Goal: Task Accomplishment & Management: Manage account settings

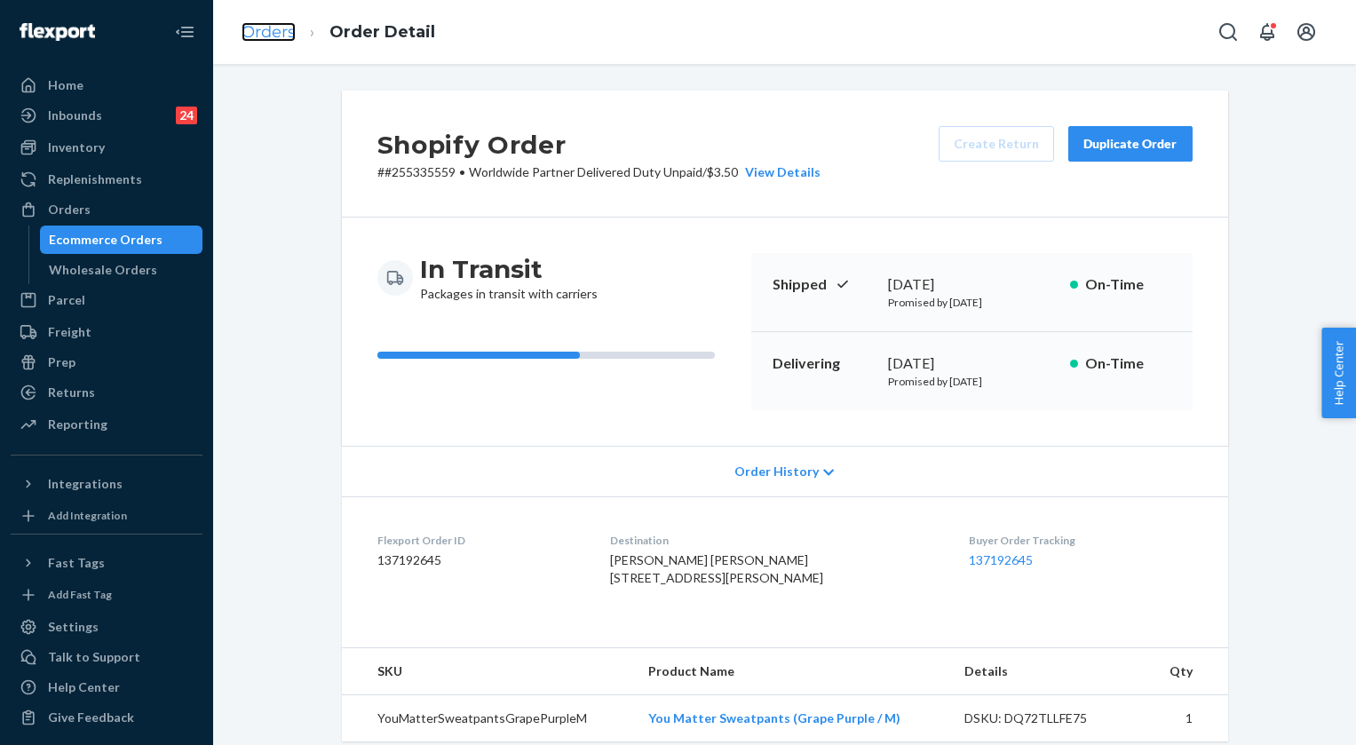
click at [275, 35] on link "Orders" at bounding box center [268, 32] width 54 height 20
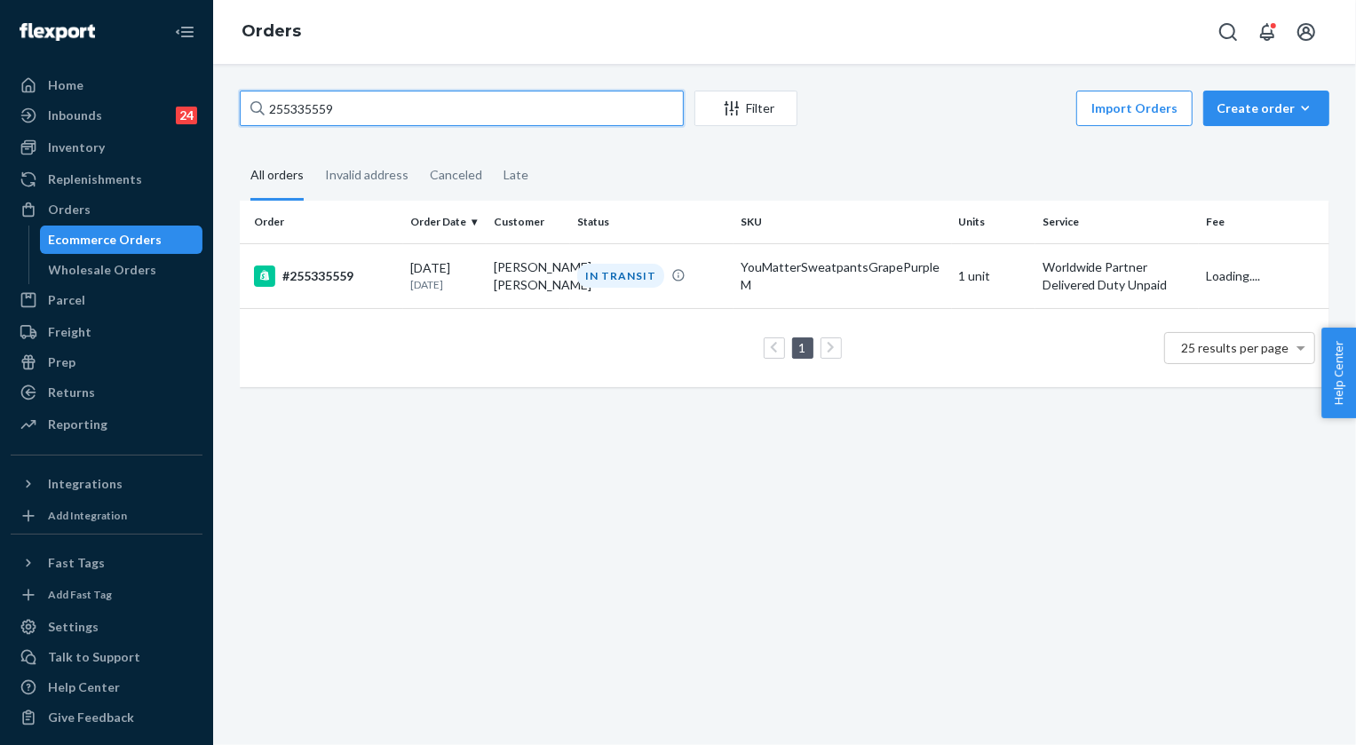
click at [352, 112] on input "255335559" at bounding box center [462, 109] width 444 height 36
paste input "03601"
type input "255303601"
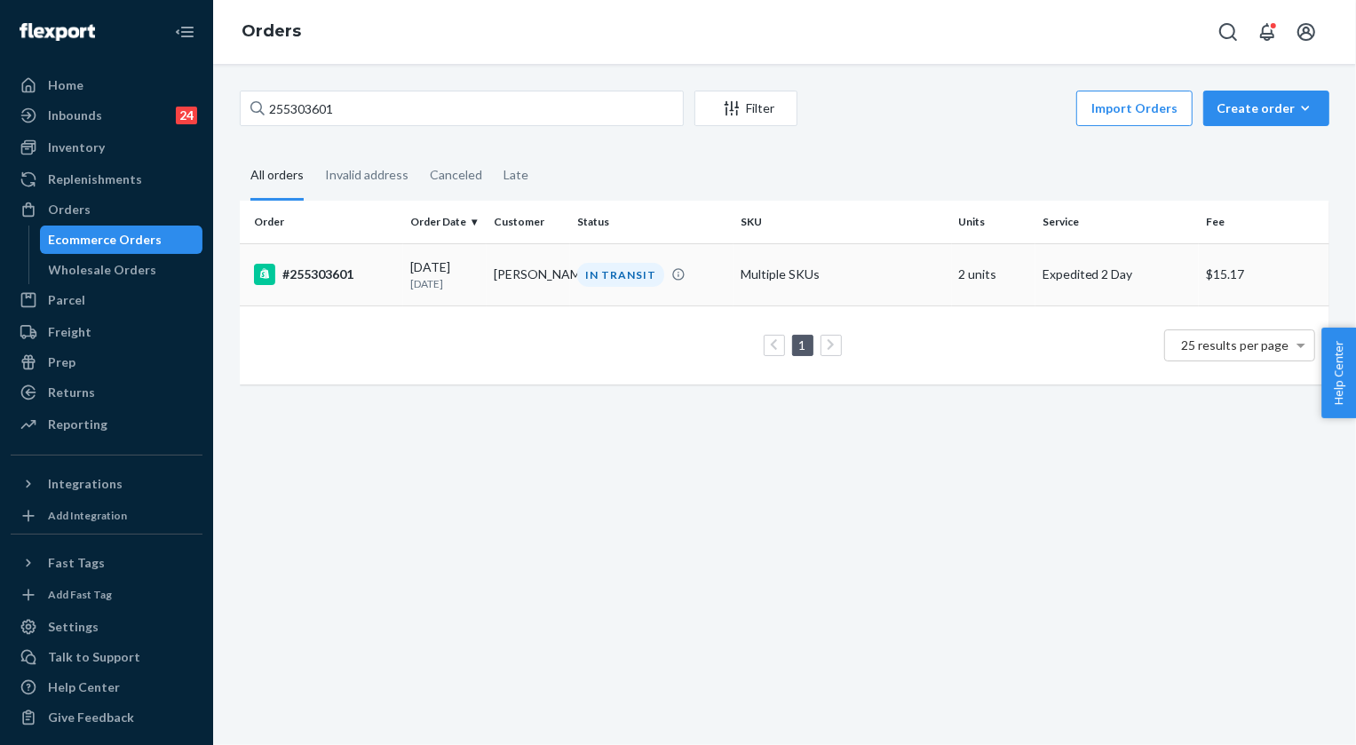
click at [613, 275] on div "IN TRANSIT" at bounding box center [620, 275] width 87 height 24
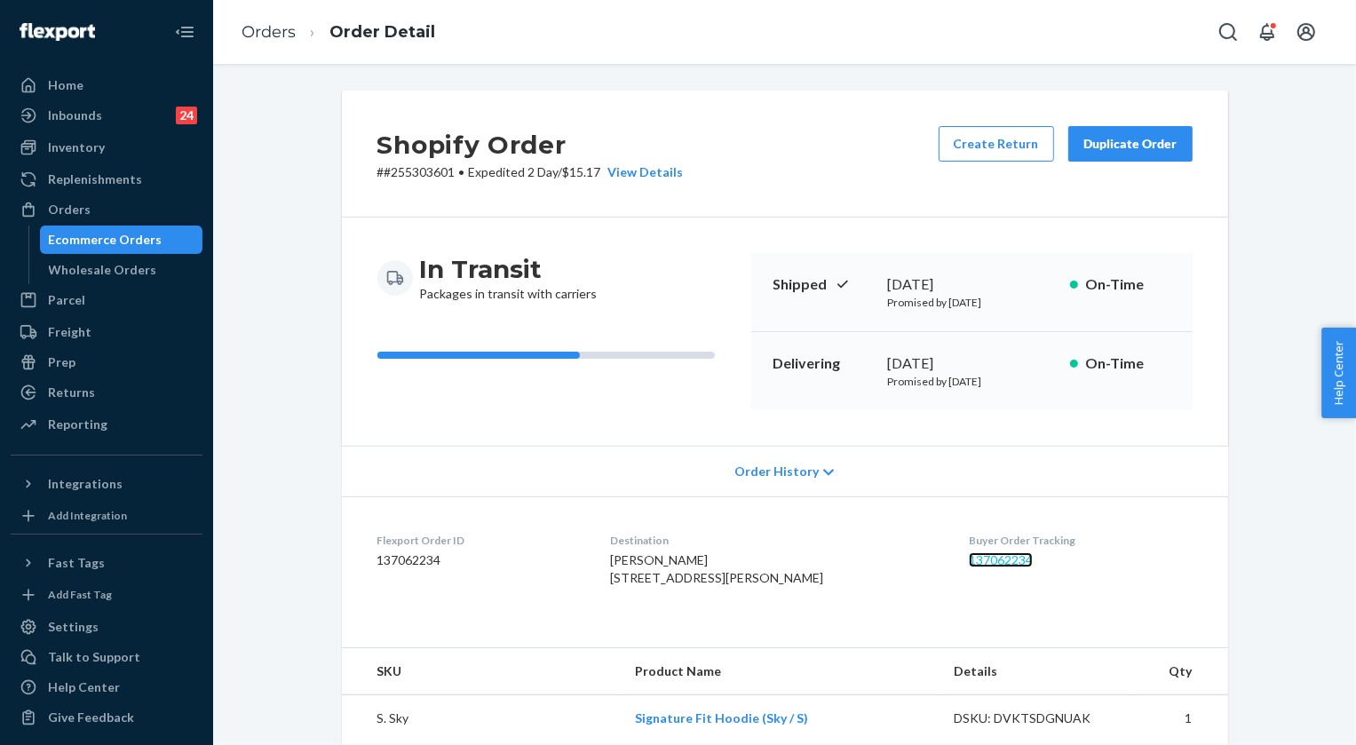
click at [984, 557] on link "137062234" at bounding box center [1000, 559] width 64 height 15
click at [268, 35] on link "Orders" at bounding box center [268, 32] width 54 height 20
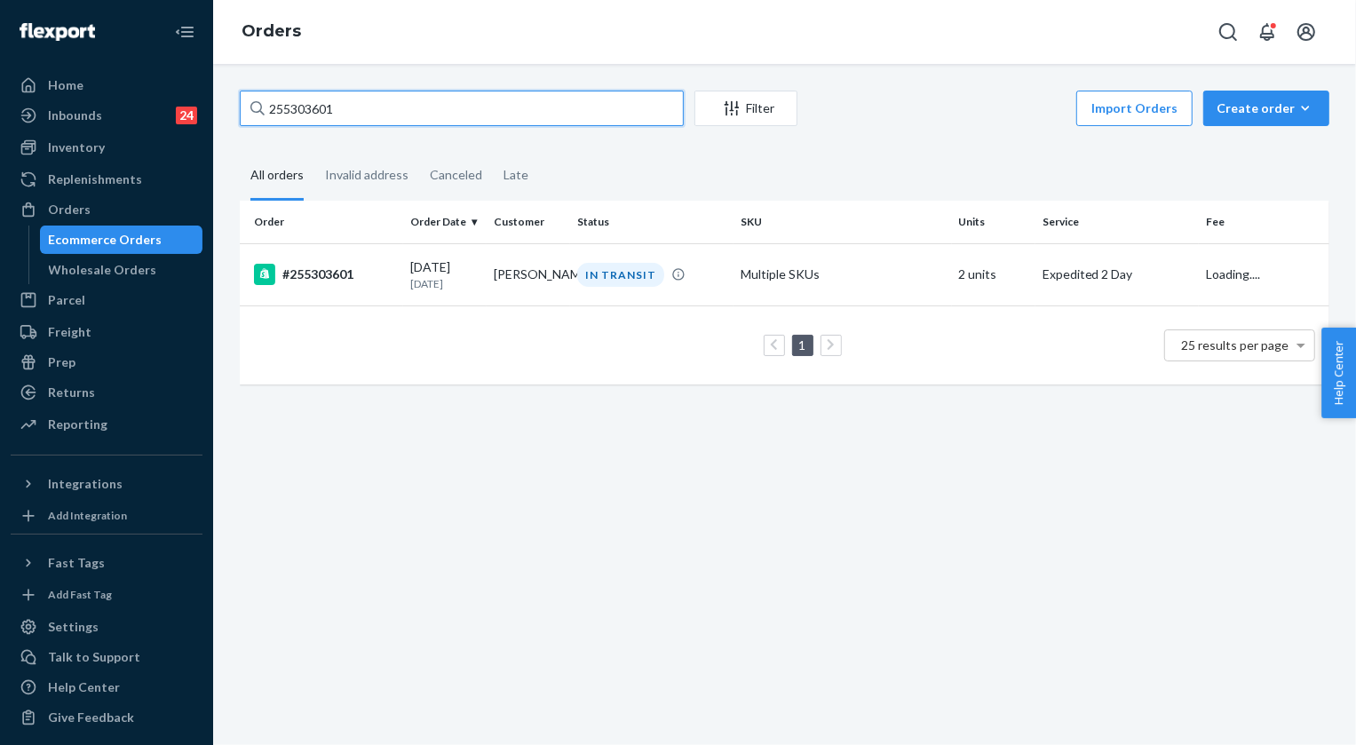
click at [391, 114] on input "255303601" at bounding box center [462, 109] width 444 height 36
paste input "130189"
paste input "255130189"
click at [365, 107] on input "255130189255130189" at bounding box center [462, 109] width 444 height 36
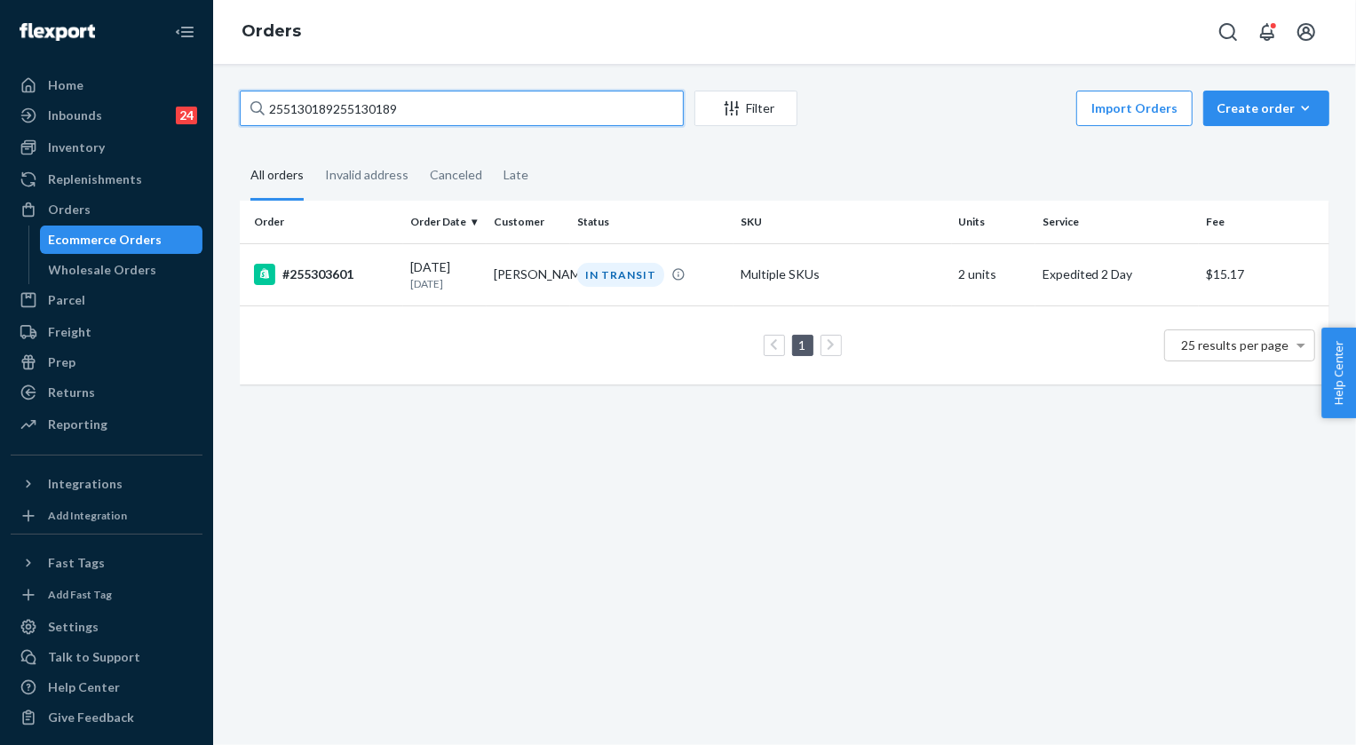
click at [365, 107] on input "255130189255130189" at bounding box center [462, 109] width 444 height 36
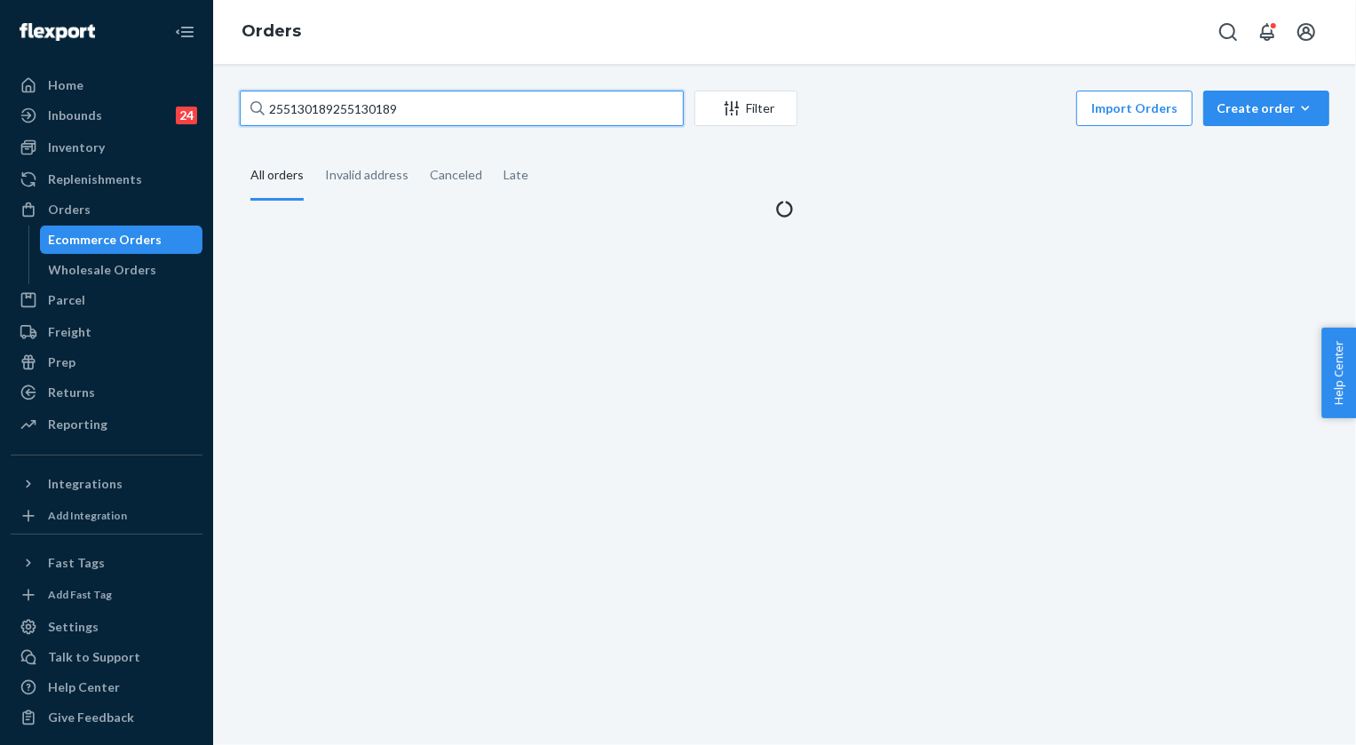
paste input "text"
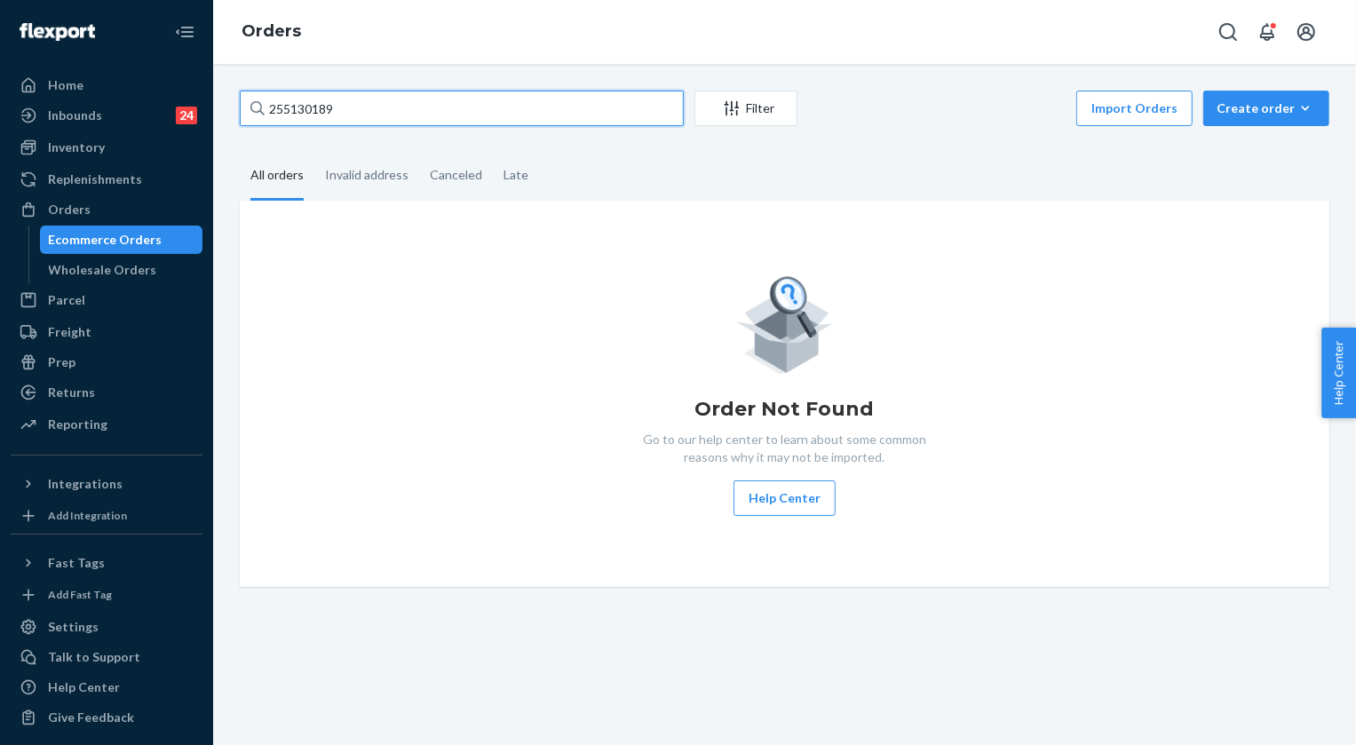
type input "255130189"
click at [621, 274] on div "Order Not Found Go to our help center to learn about some common reasons why it…" at bounding box center [784, 394] width 1061 height 244
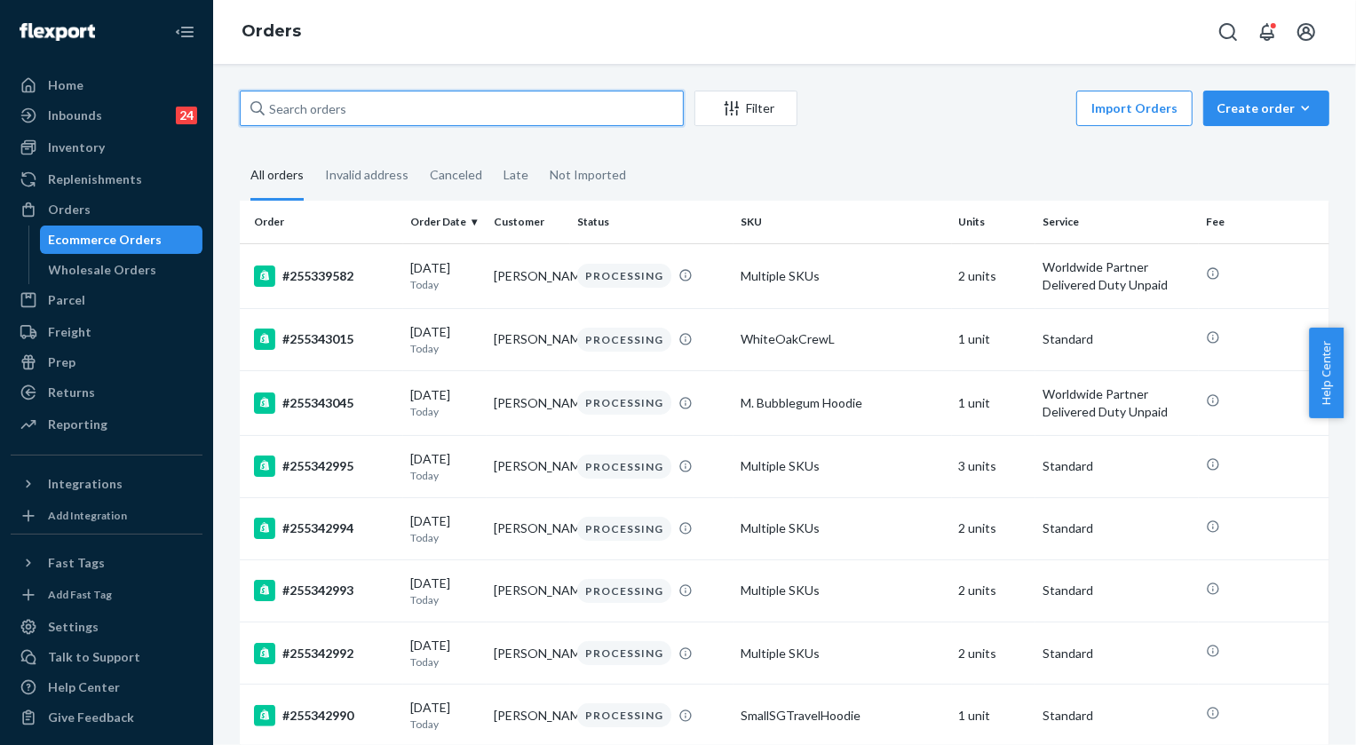
click at [324, 103] on input "text" at bounding box center [462, 109] width 444 height 36
paste input "255130189"
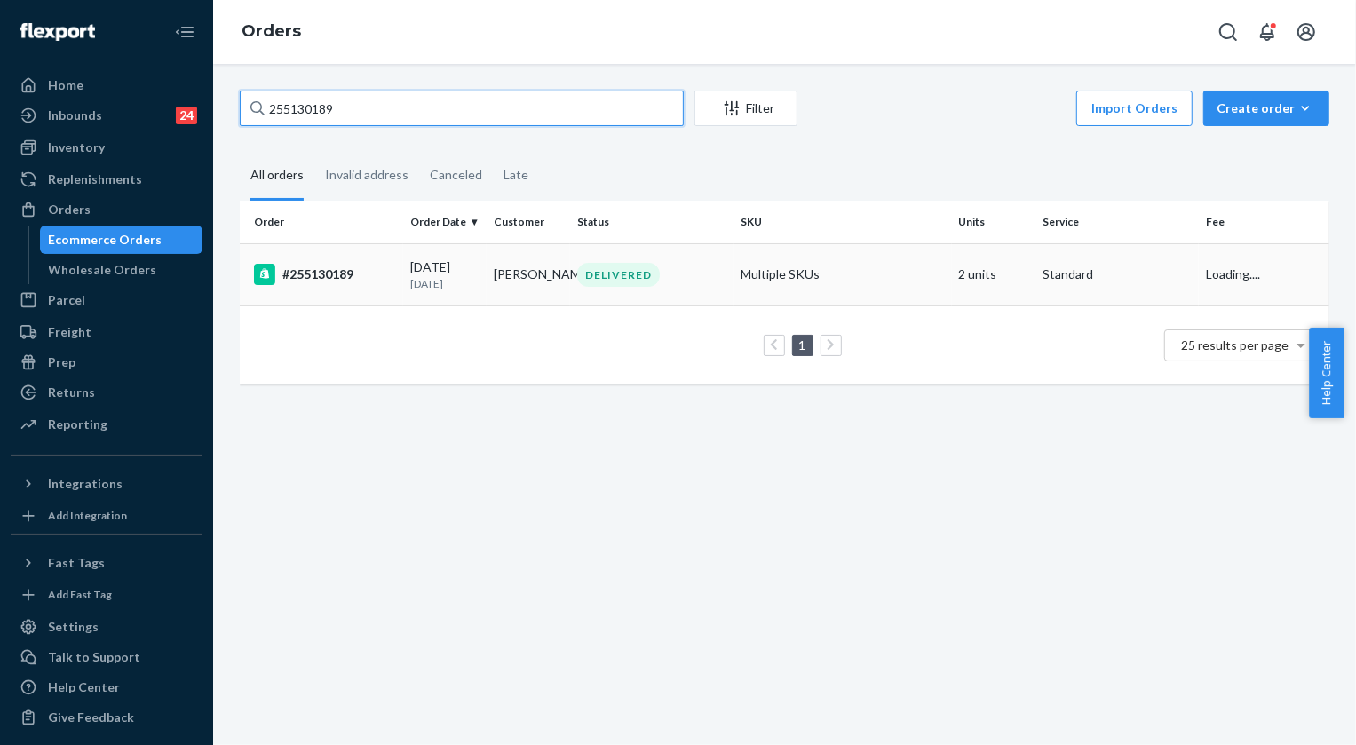
type input "255130189"
click at [608, 273] on div "DELIVERED" at bounding box center [618, 275] width 83 height 24
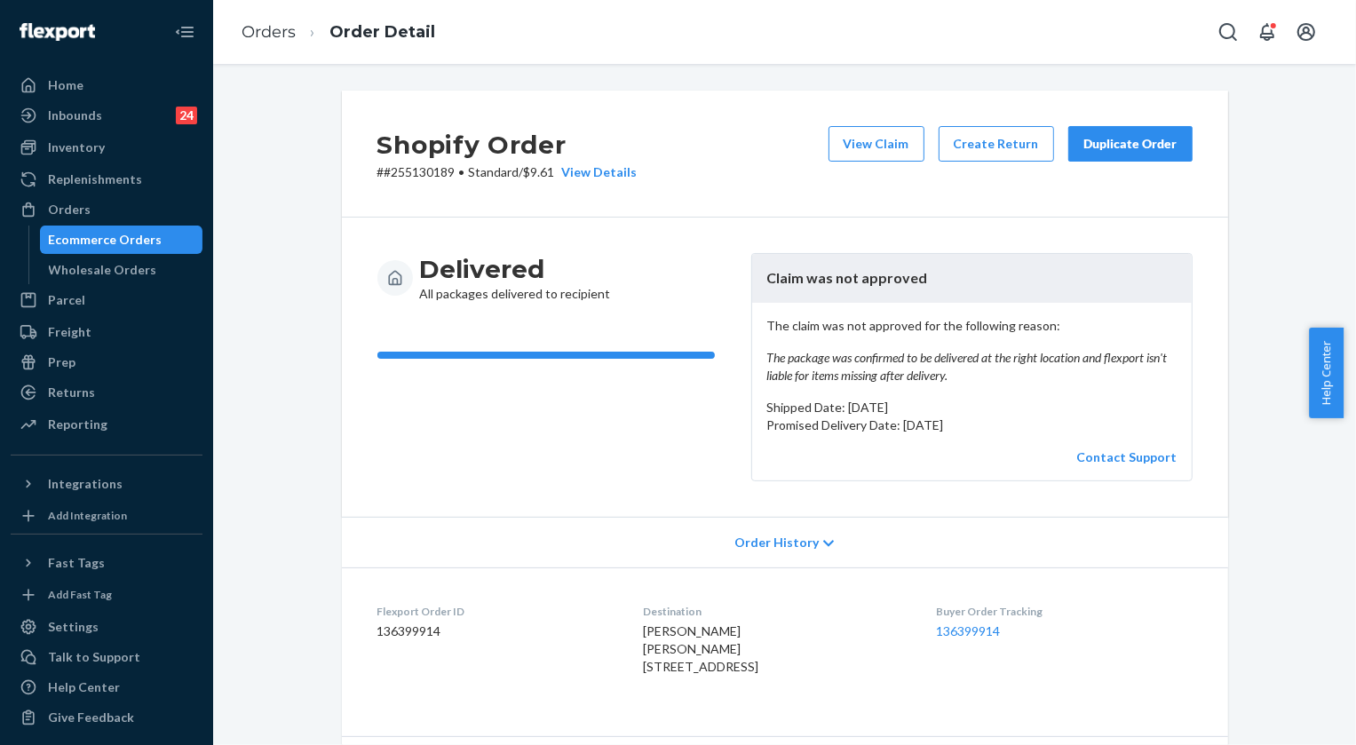
click at [1119, 137] on div "Duplicate Order" at bounding box center [1130, 144] width 94 height 18
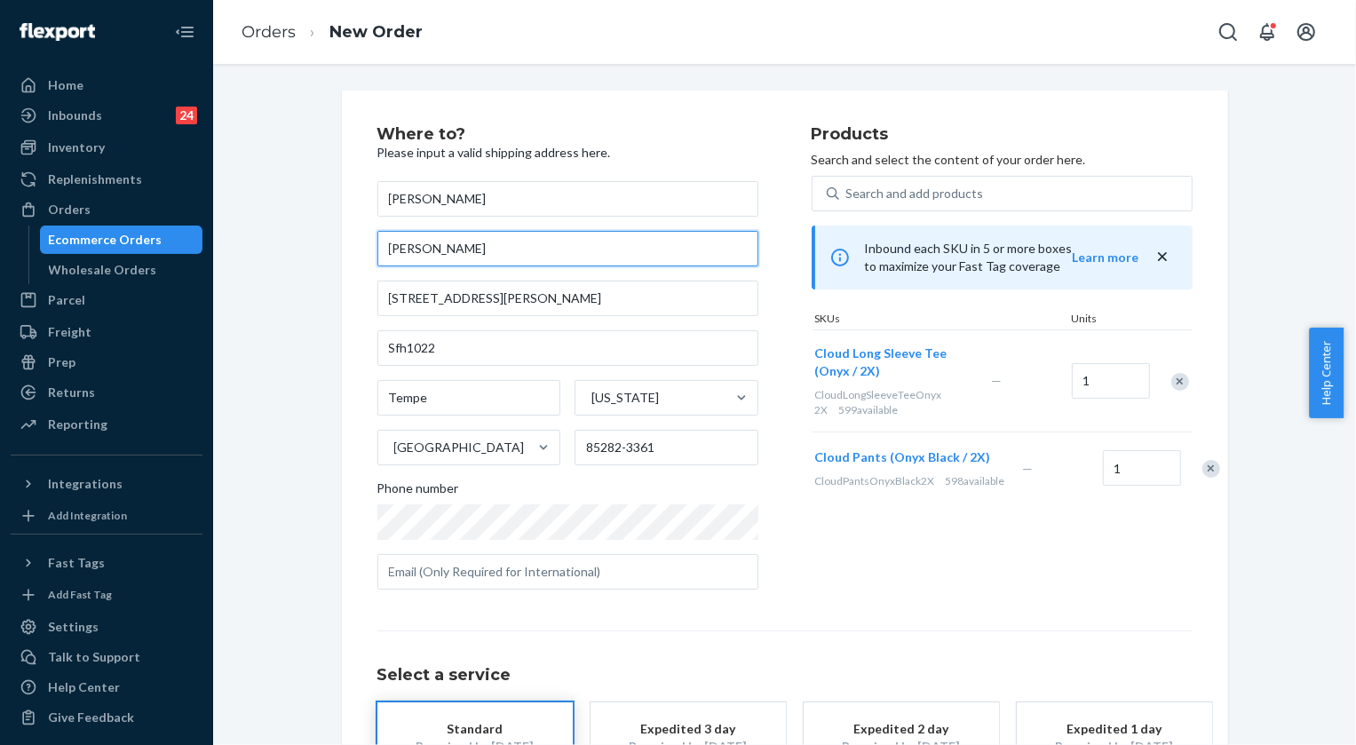
drag, startPoint x: 487, startPoint y: 254, endPoint x: 383, endPoint y: 249, distance: 104.8
click at [383, 249] on input "[PERSON_NAME]" at bounding box center [567, 249] width 381 height 36
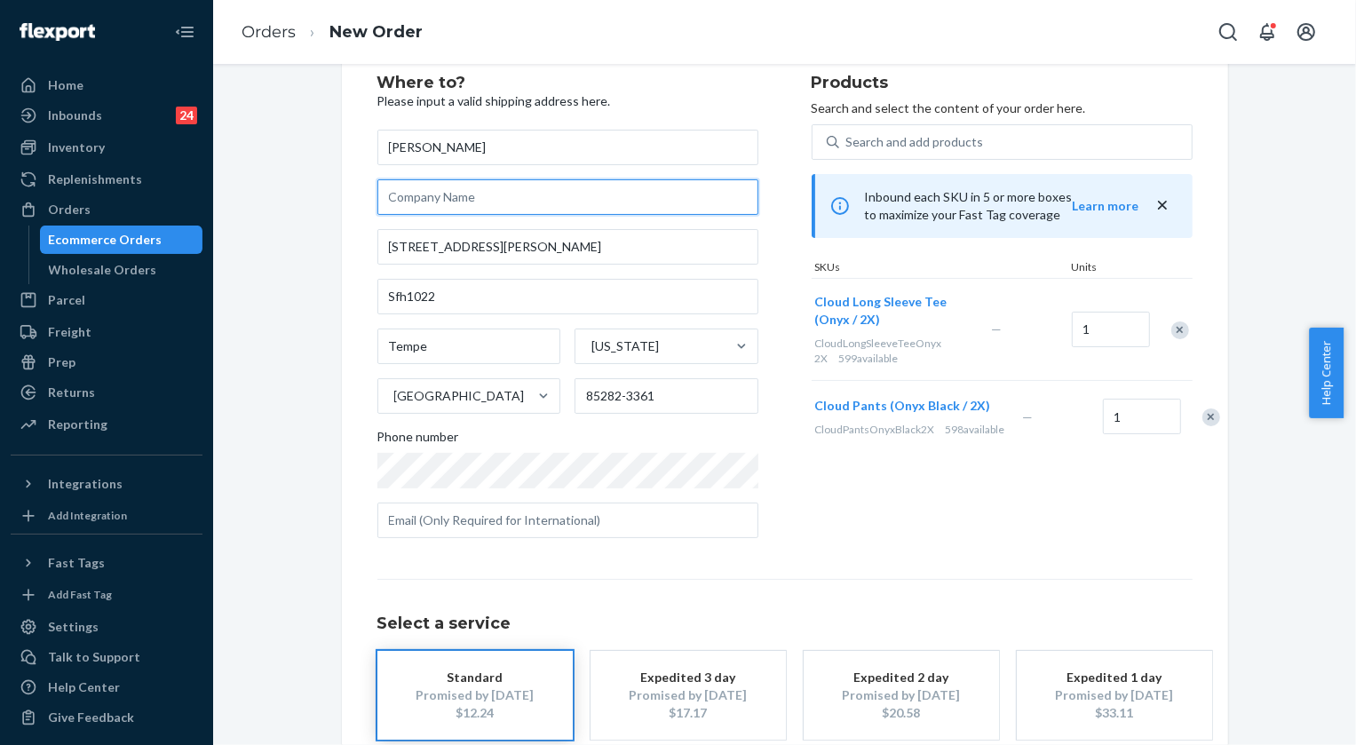
scroll to position [151, 0]
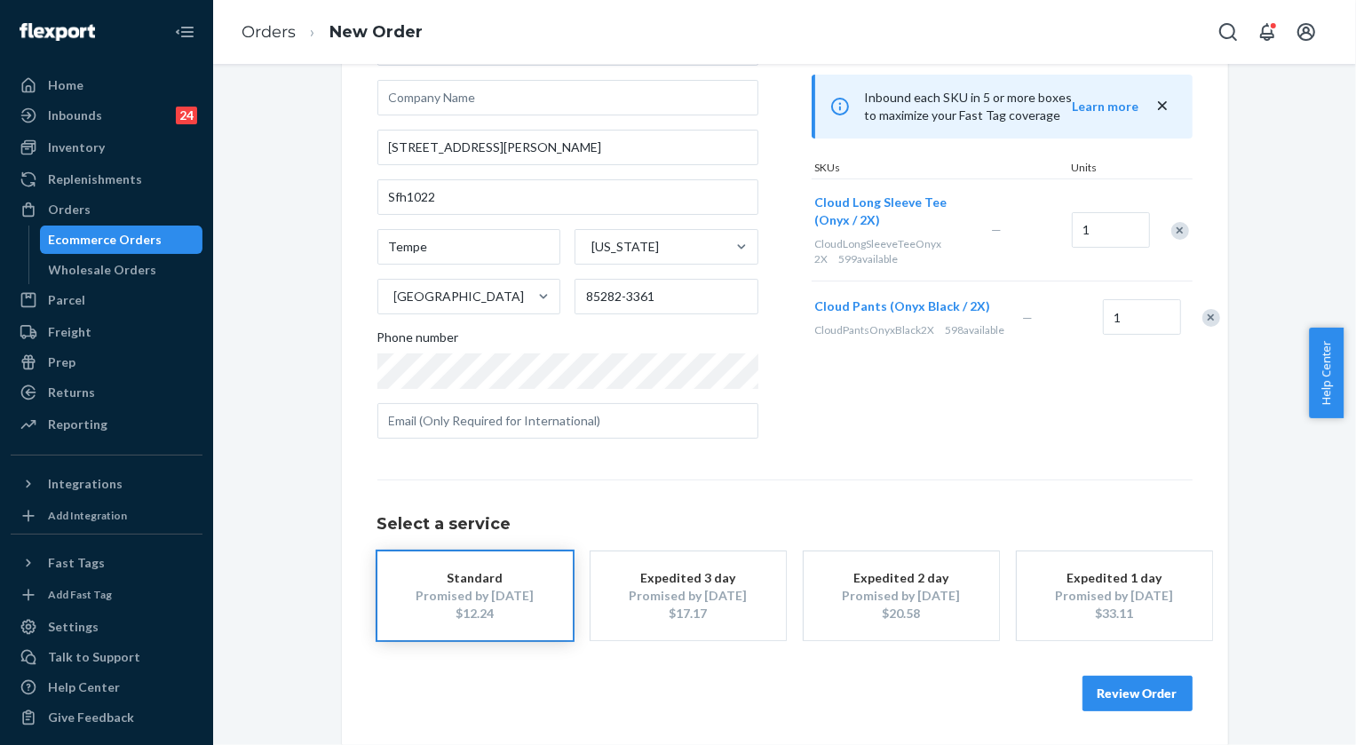
click at [1124, 694] on button "Review Order" at bounding box center [1137, 694] width 110 height 36
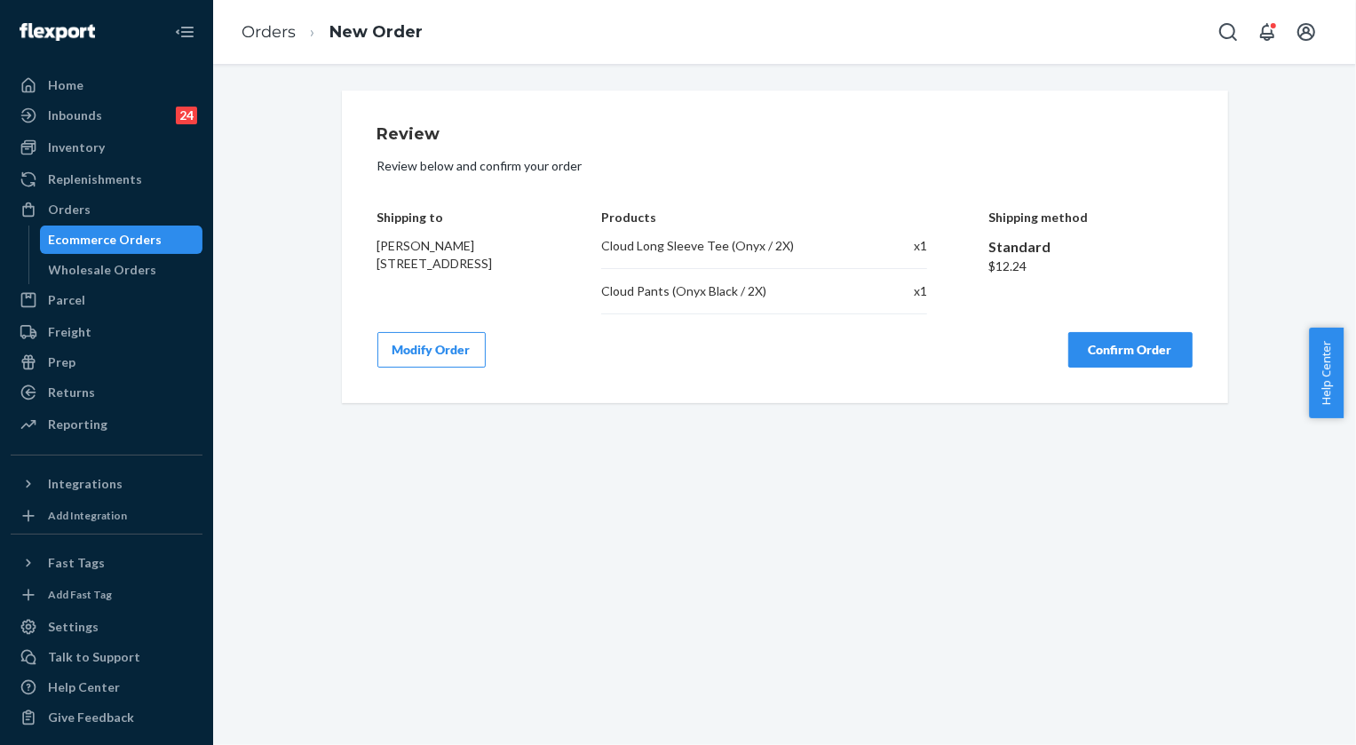
scroll to position [0, 0]
click at [1125, 354] on button "Confirm Order" at bounding box center [1130, 350] width 124 height 36
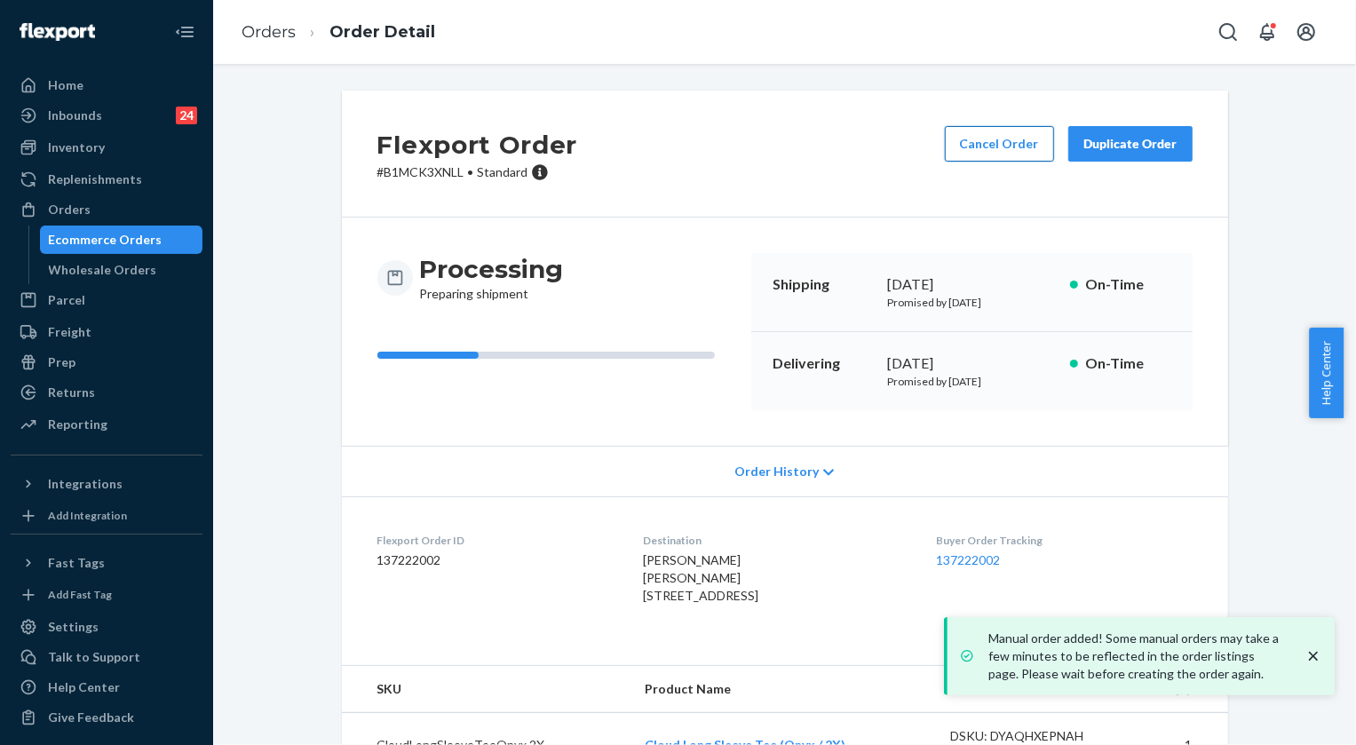
click at [1008, 134] on button "Cancel Order" at bounding box center [999, 144] width 109 height 36
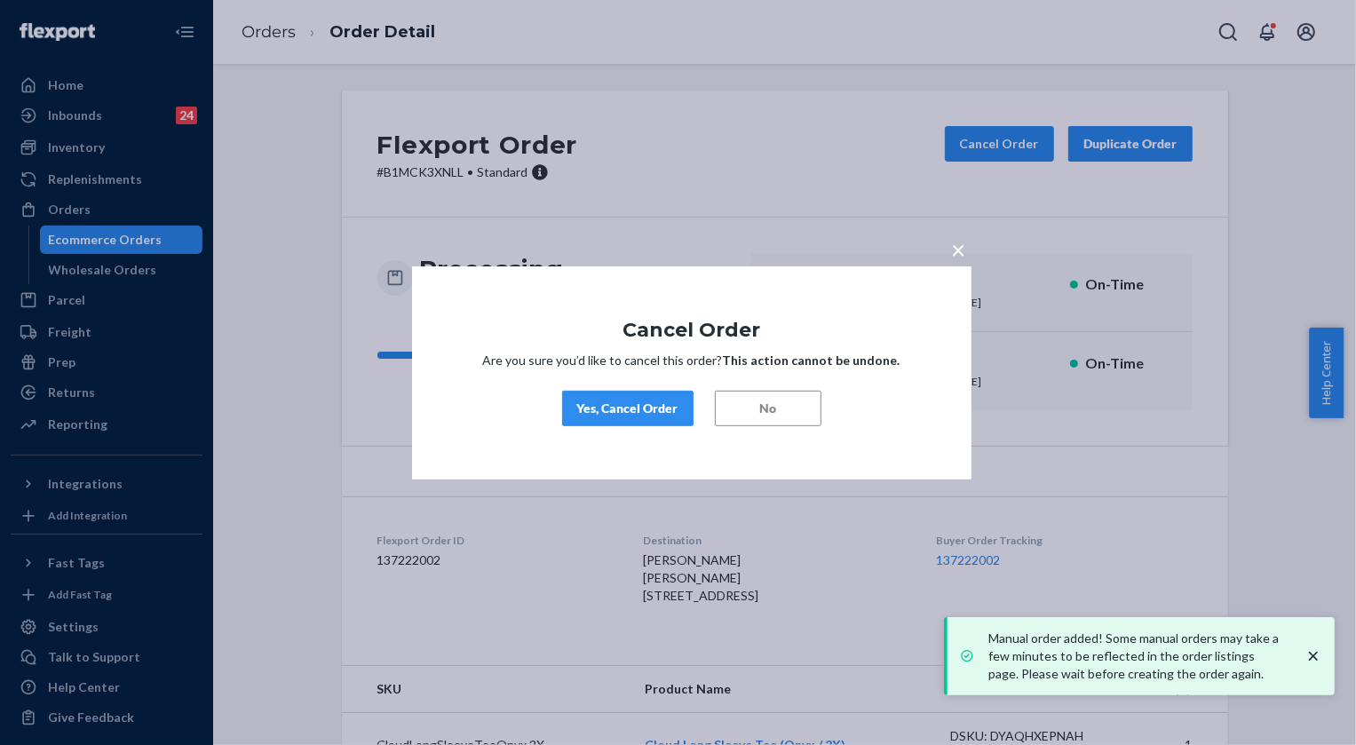
click at [654, 417] on button "Yes, Cancel Order" at bounding box center [627, 409] width 131 height 36
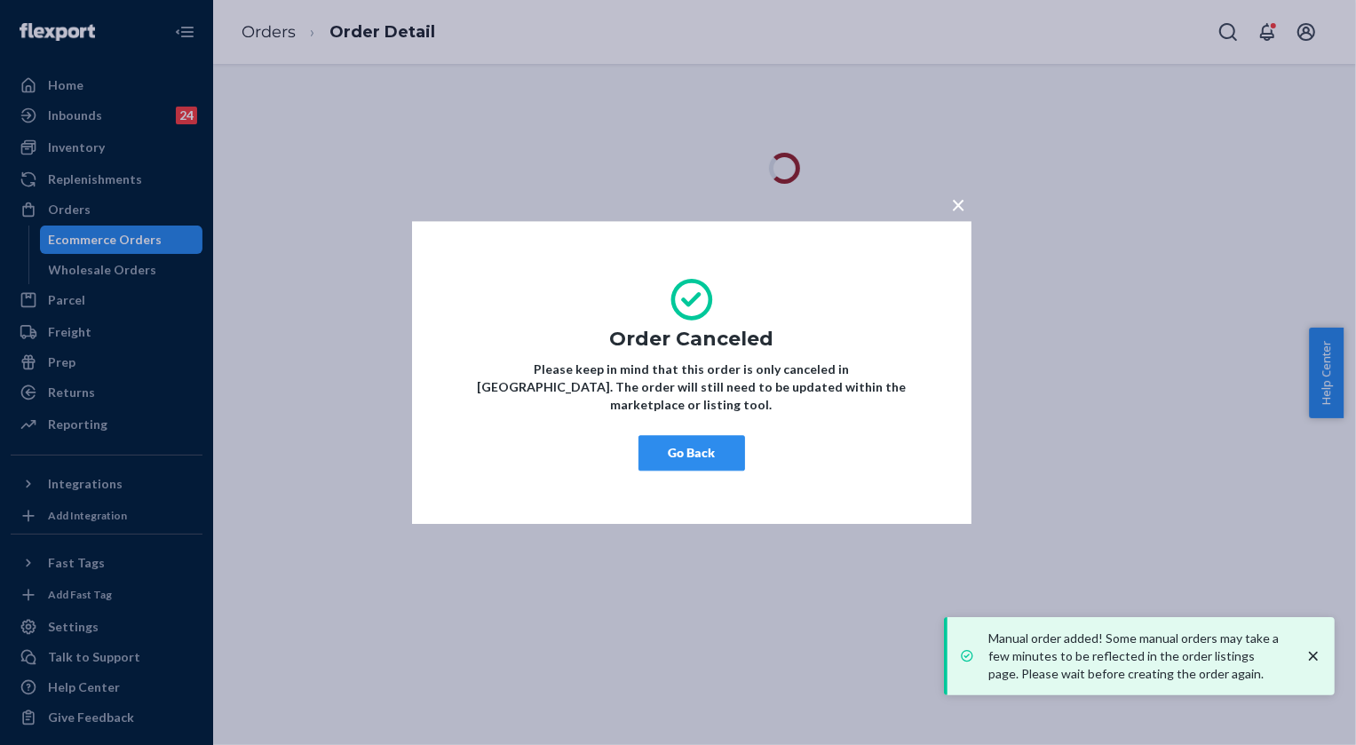
click at [1316, 658] on icon "close toast" at bounding box center [1312, 656] width 9 height 9
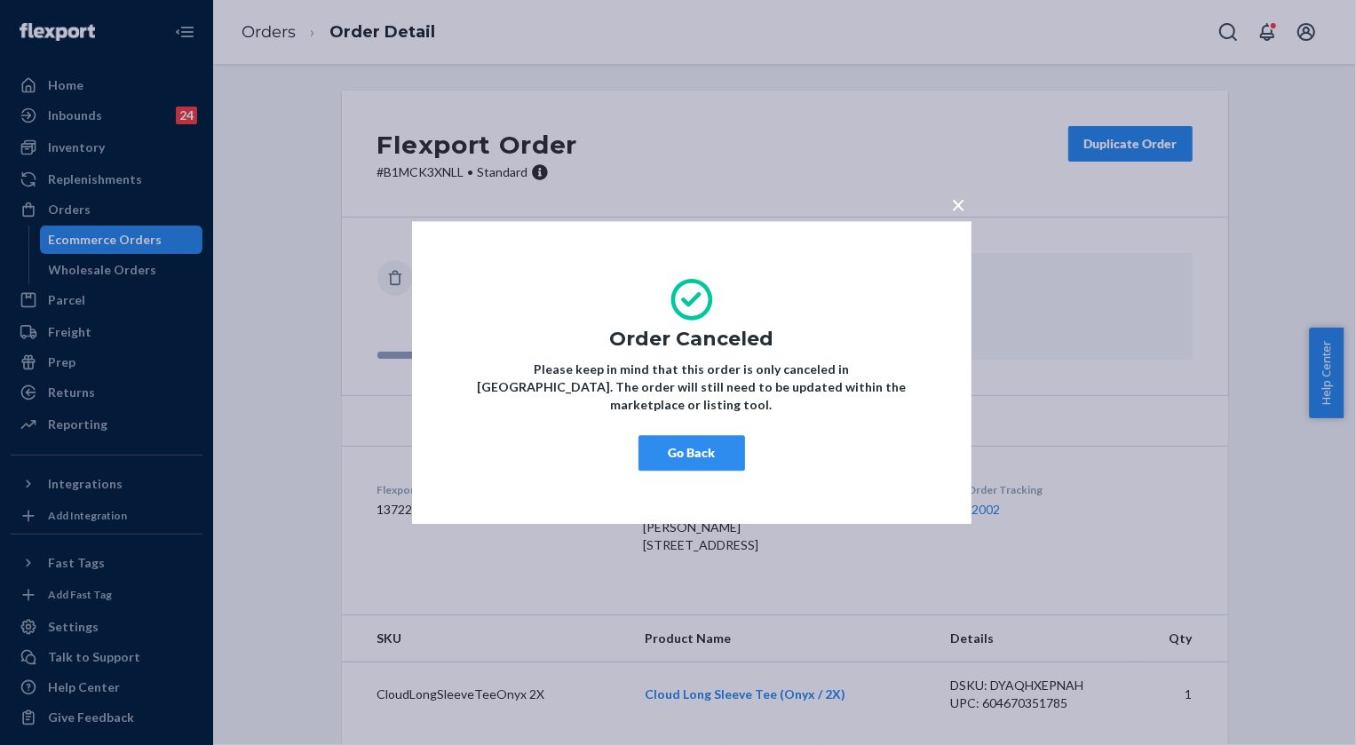
click at [959, 214] on span "×" at bounding box center [959, 204] width 14 height 30
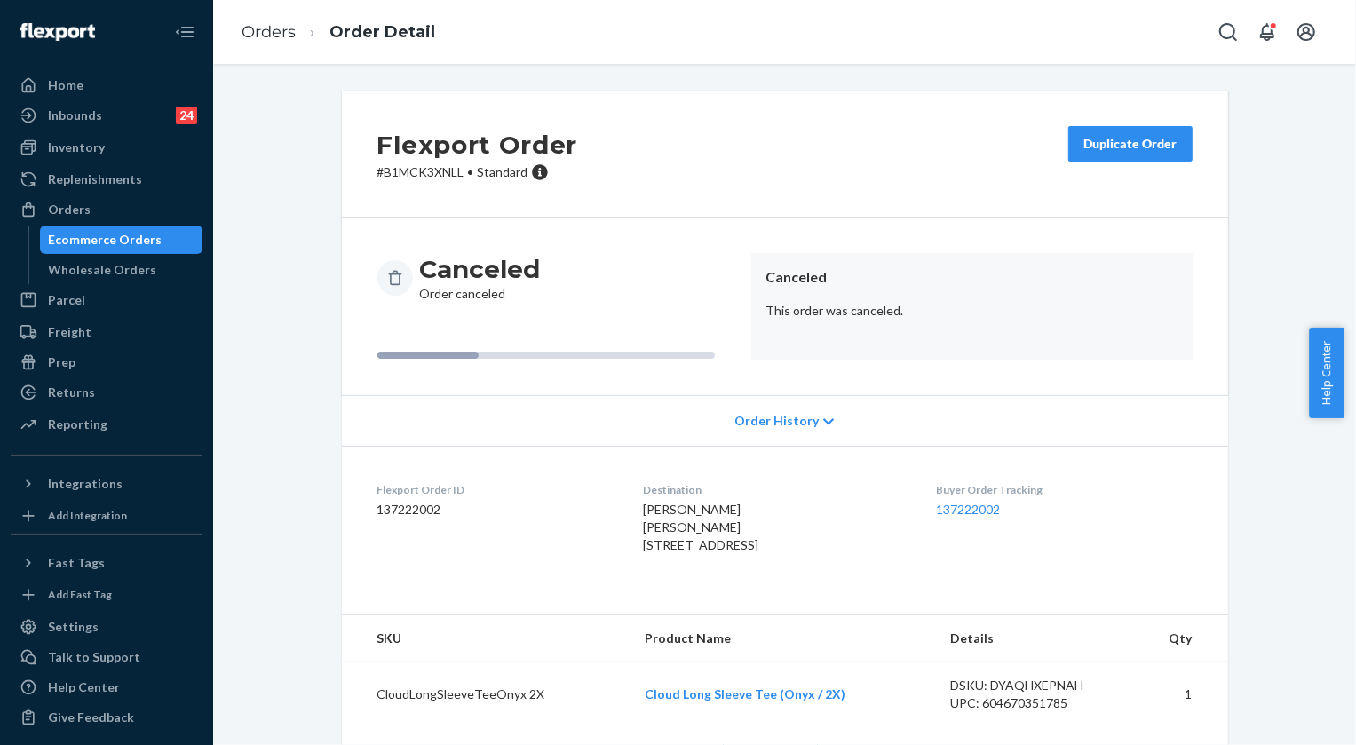
click at [1134, 142] on div "Duplicate Order" at bounding box center [1130, 144] width 94 height 18
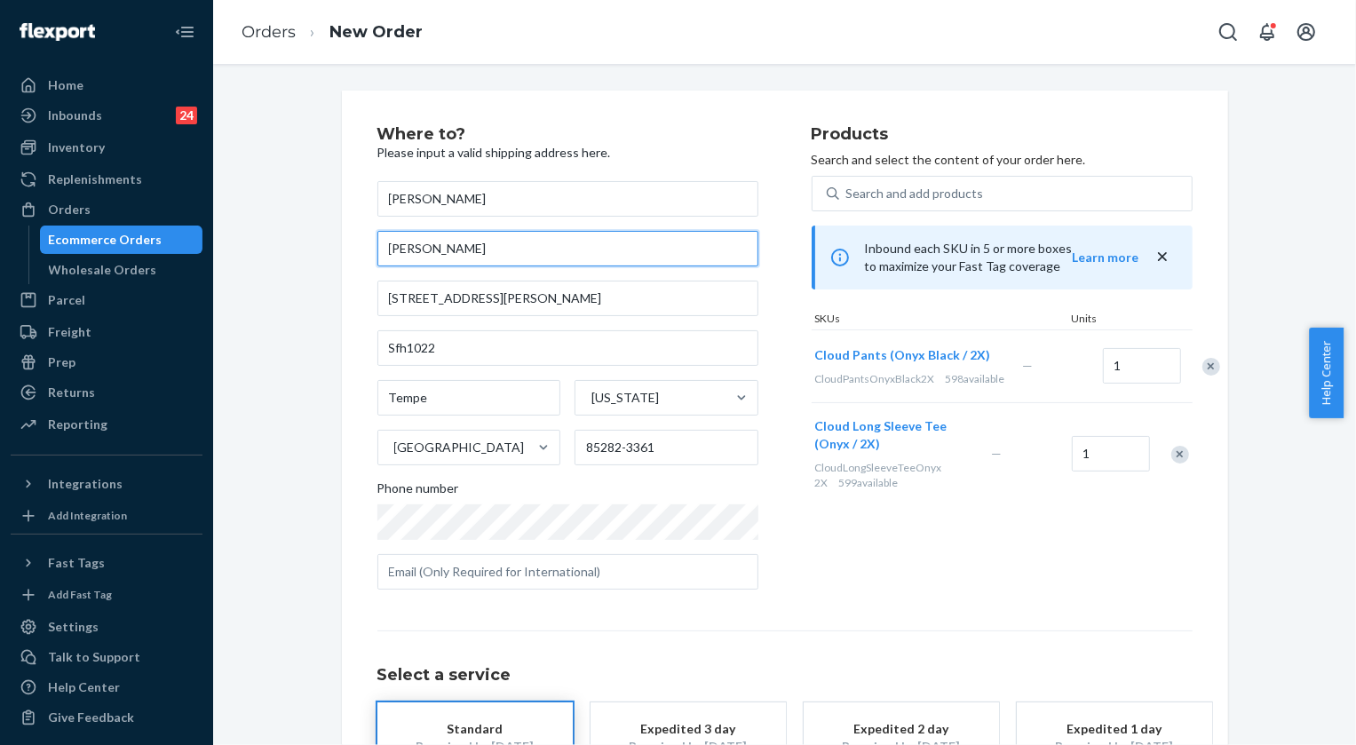
drag, startPoint x: 486, startPoint y: 252, endPoint x: 376, endPoint y: 249, distance: 110.1
click at [377, 249] on input "[PERSON_NAME]" at bounding box center [567, 249] width 381 height 36
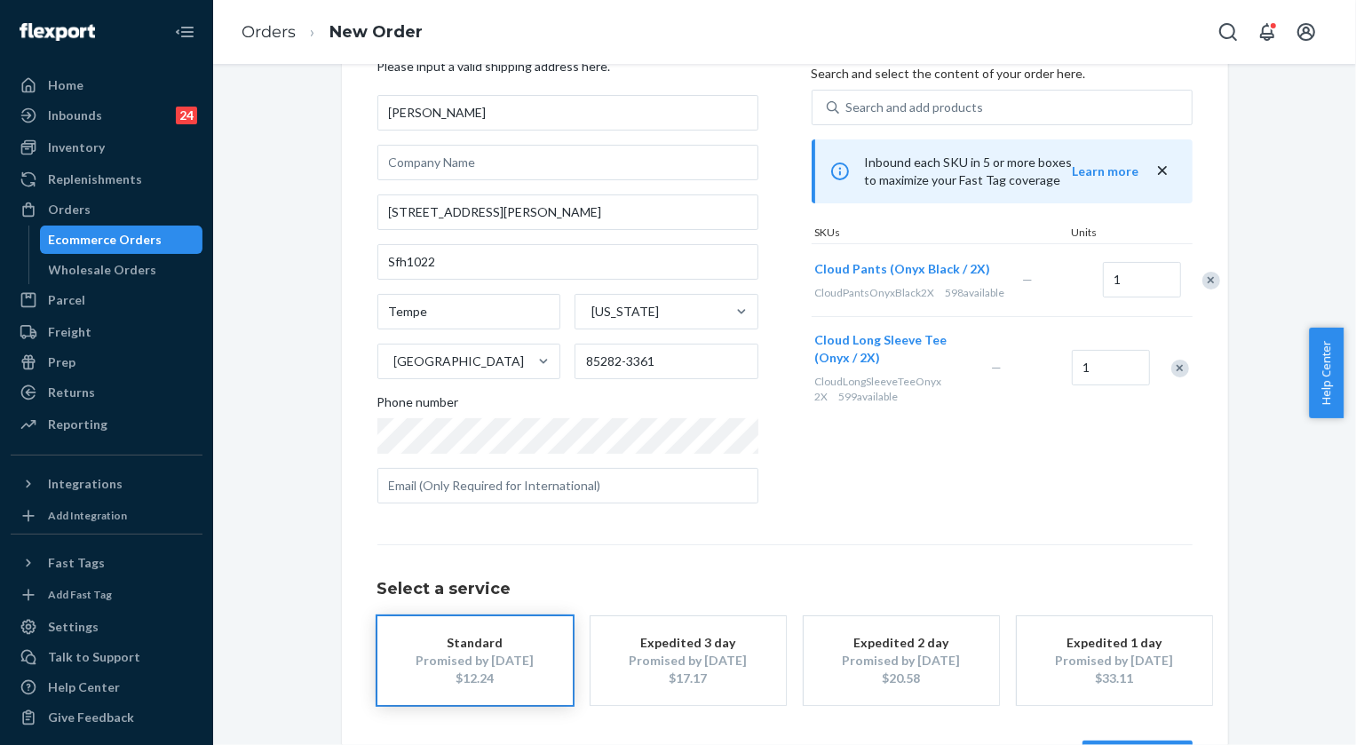
scroll to position [151, 0]
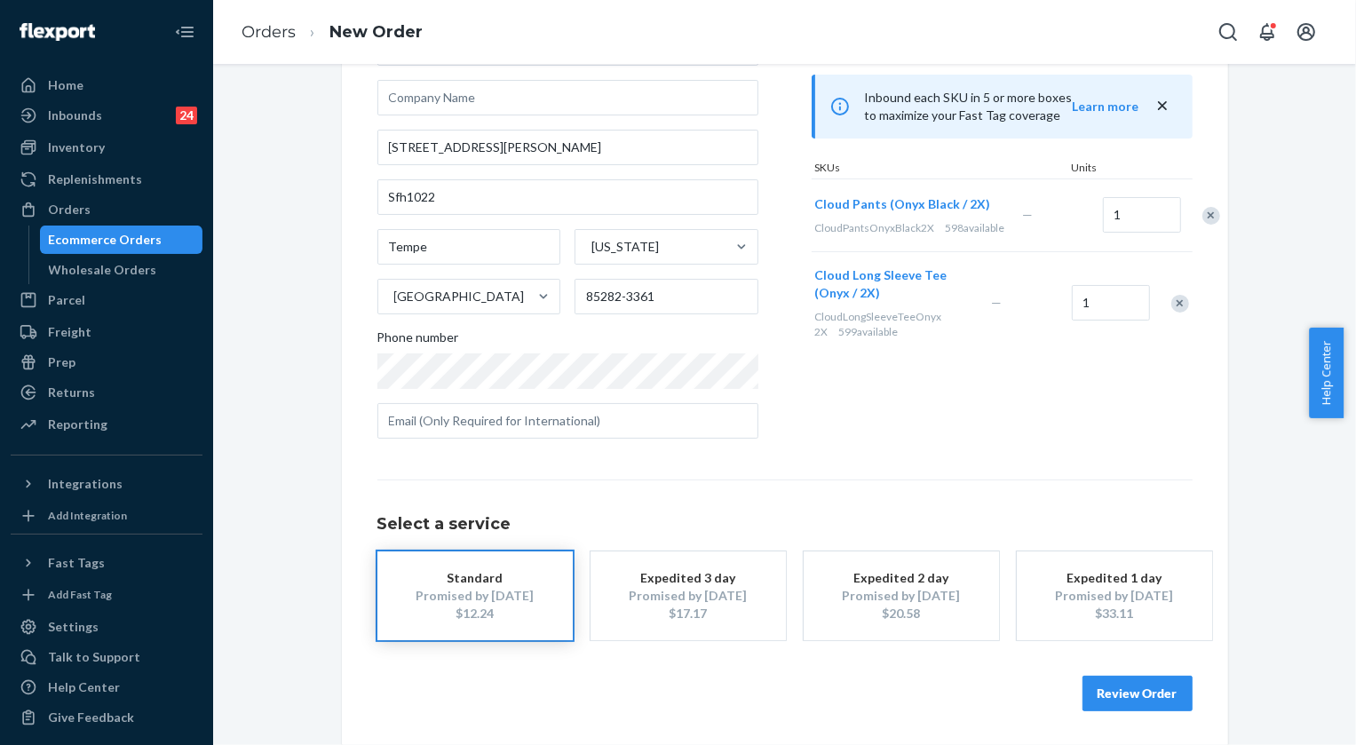
click at [1149, 688] on button "Review Order" at bounding box center [1137, 694] width 110 height 36
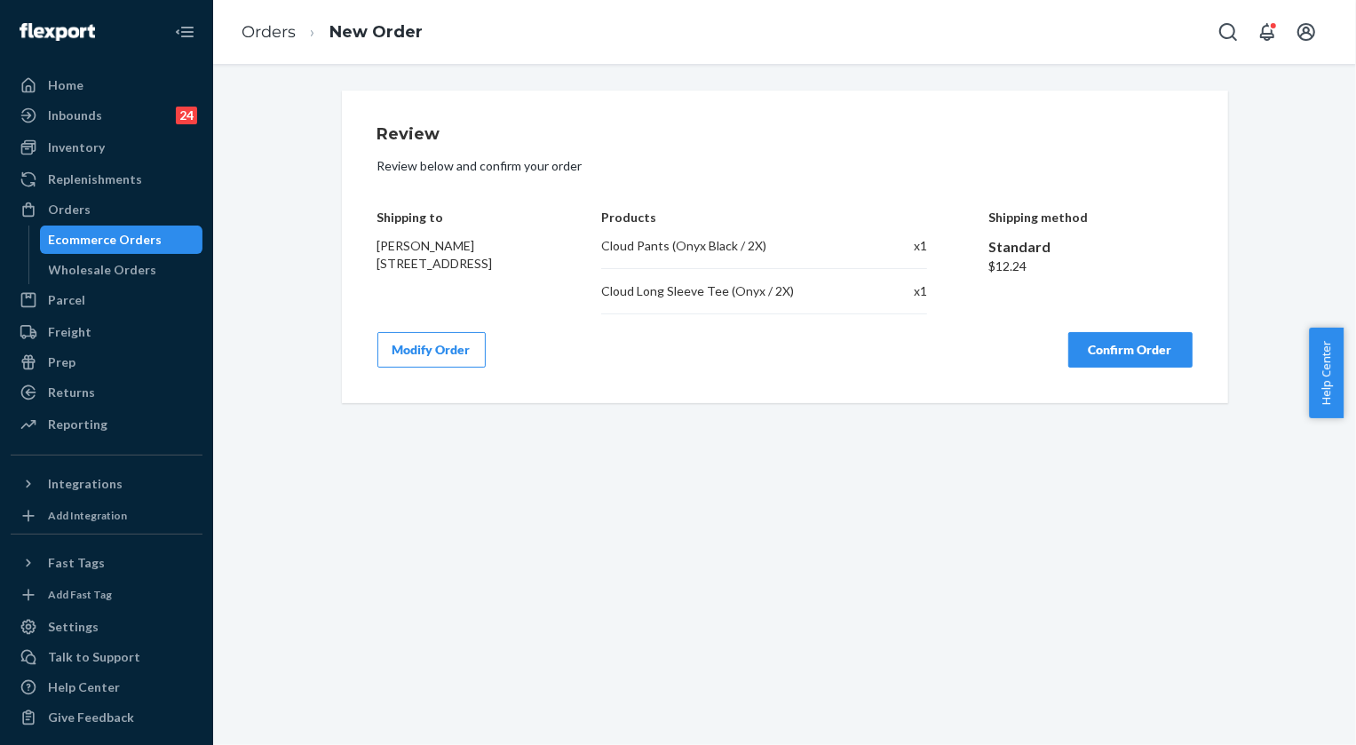
drag, startPoint x: 465, startPoint y: 298, endPoint x: 363, endPoint y: 251, distance: 112.4
click at [363, 251] on div "Review Review below and confirm your order Shipping to [PERSON_NAME] [STREET_AD…" at bounding box center [785, 247] width 886 height 312
copy span "[PERSON_NAME] [STREET_ADDRESS]"
click at [1126, 352] on button "Confirm Order" at bounding box center [1130, 350] width 124 height 36
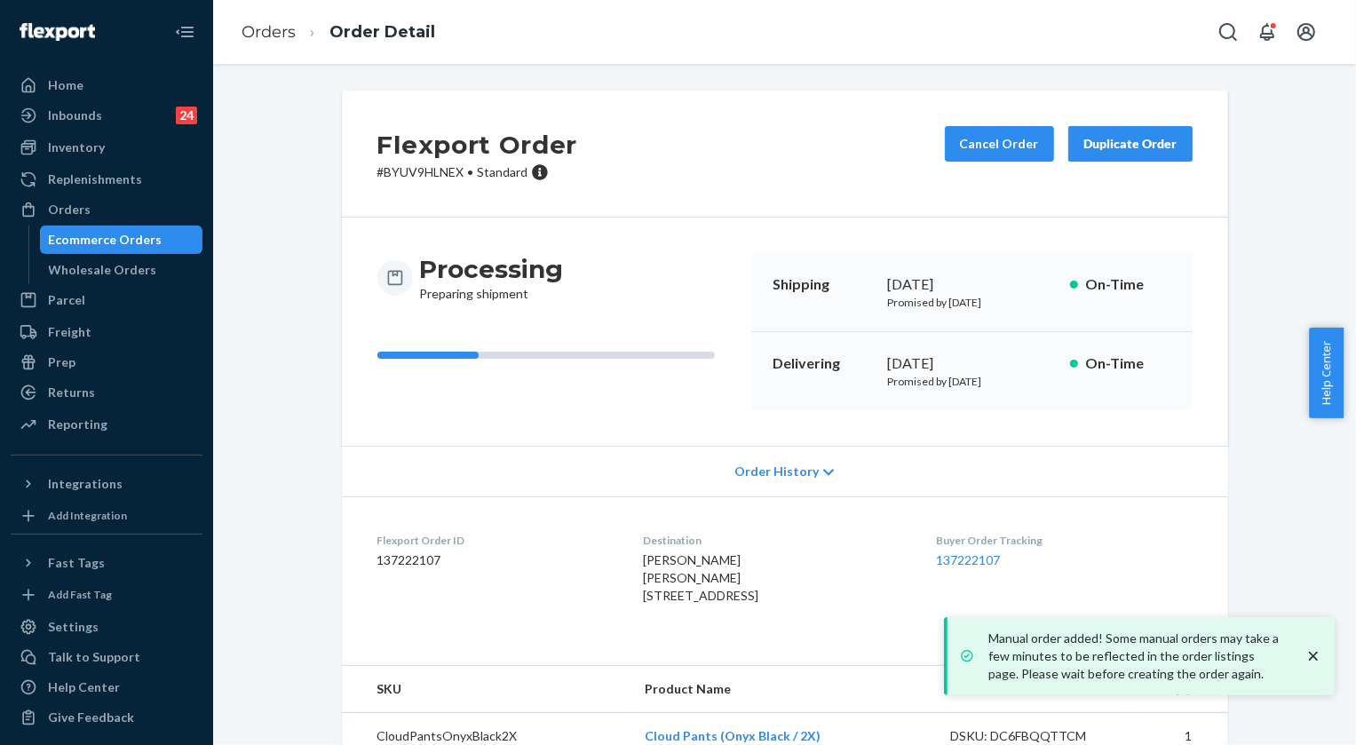
click at [403, 174] on p "# BYUV9HLNEX • Standard" at bounding box center [477, 172] width 201 height 18
click at [402, 174] on p "# BYUV9HLNEX • Standard" at bounding box center [477, 172] width 201 height 18
copy p "BYUV9HLNEX"
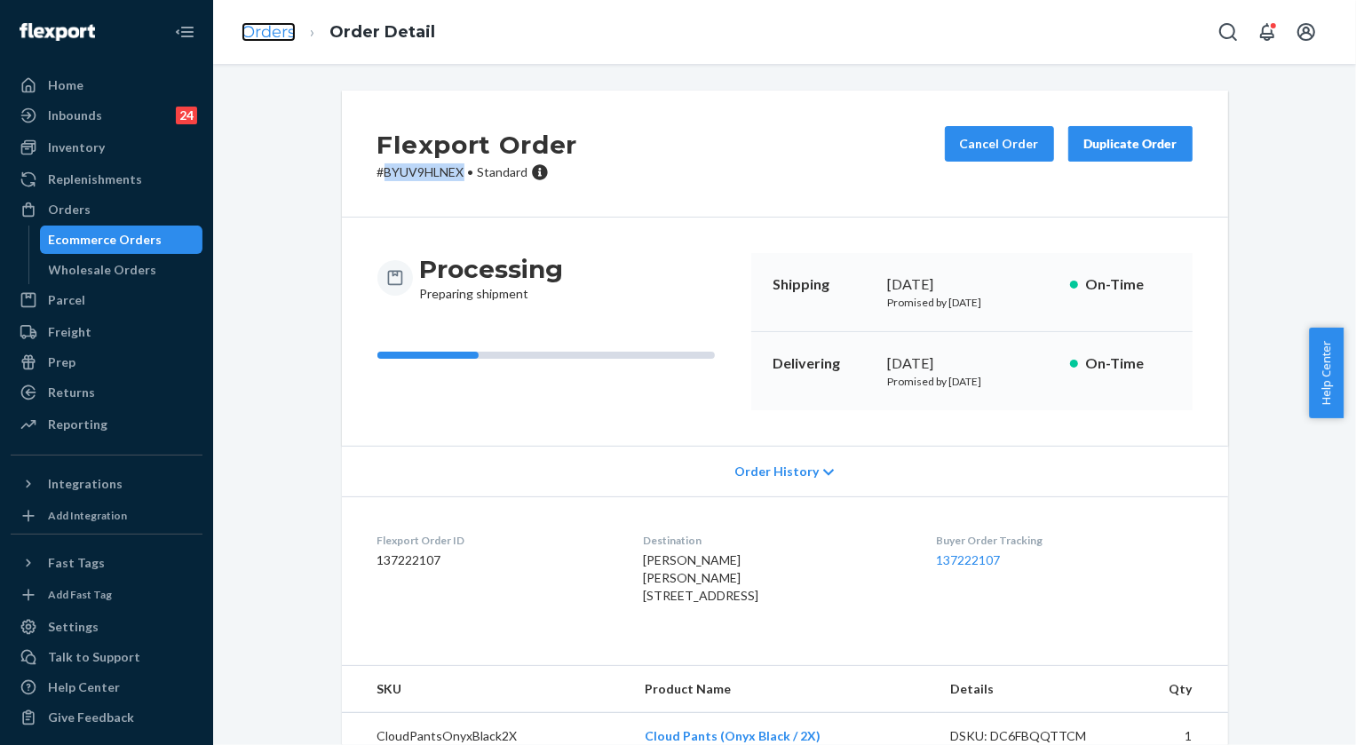
click at [279, 37] on link "Orders" at bounding box center [268, 32] width 54 height 20
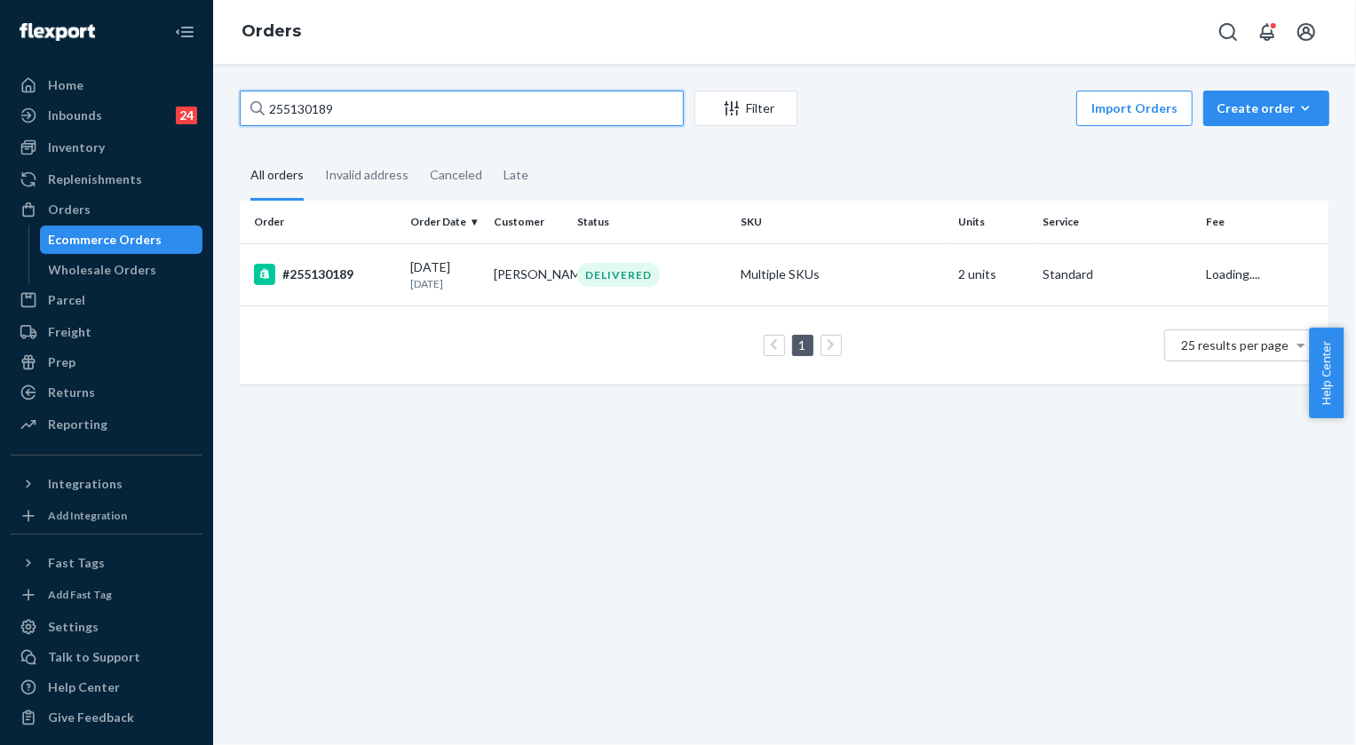
click at [308, 110] on input "255130189" at bounding box center [462, 109] width 444 height 36
click at [307, 110] on input "255130189" at bounding box center [462, 109] width 444 height 36
paste input "BJVSOWY3XX"
type input "BJVSOWY3XX"
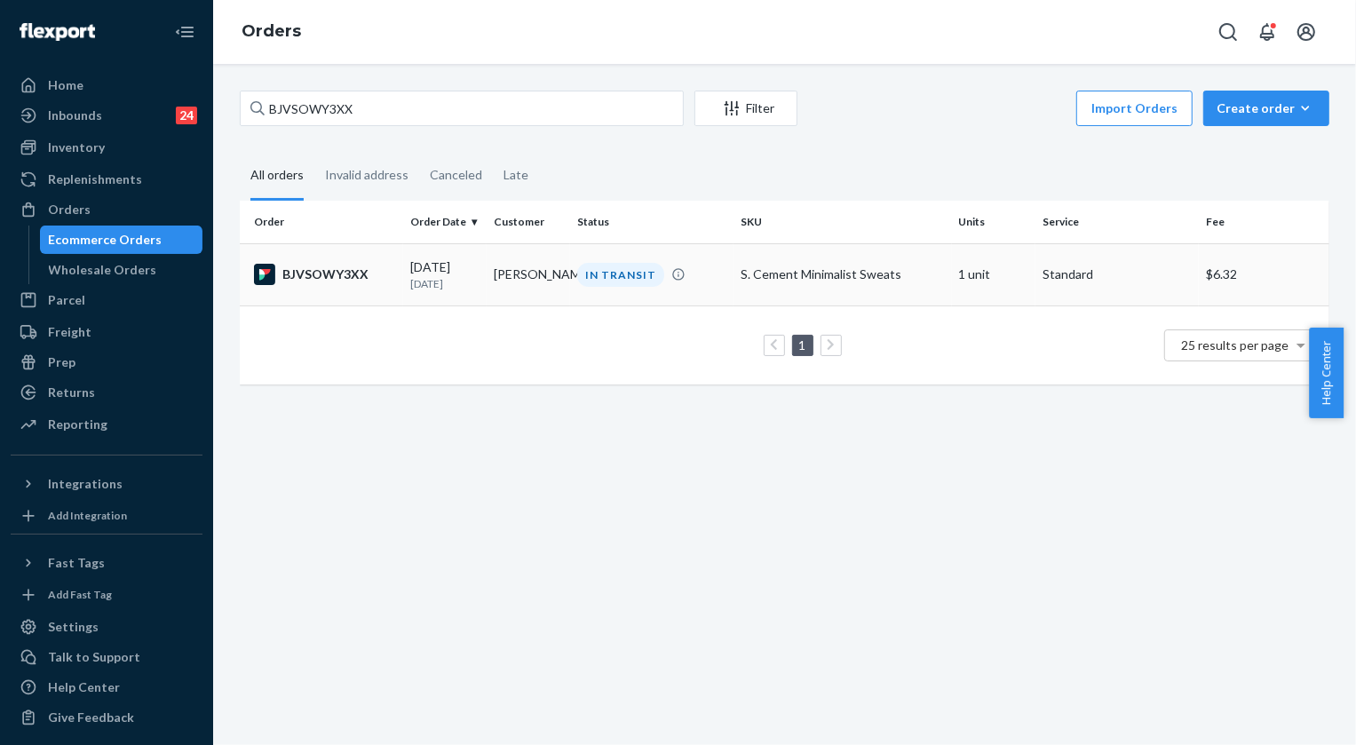
click at [614, 273] on div "IN TRANSIT" at bounding box center [620, 275] width 87 height 24
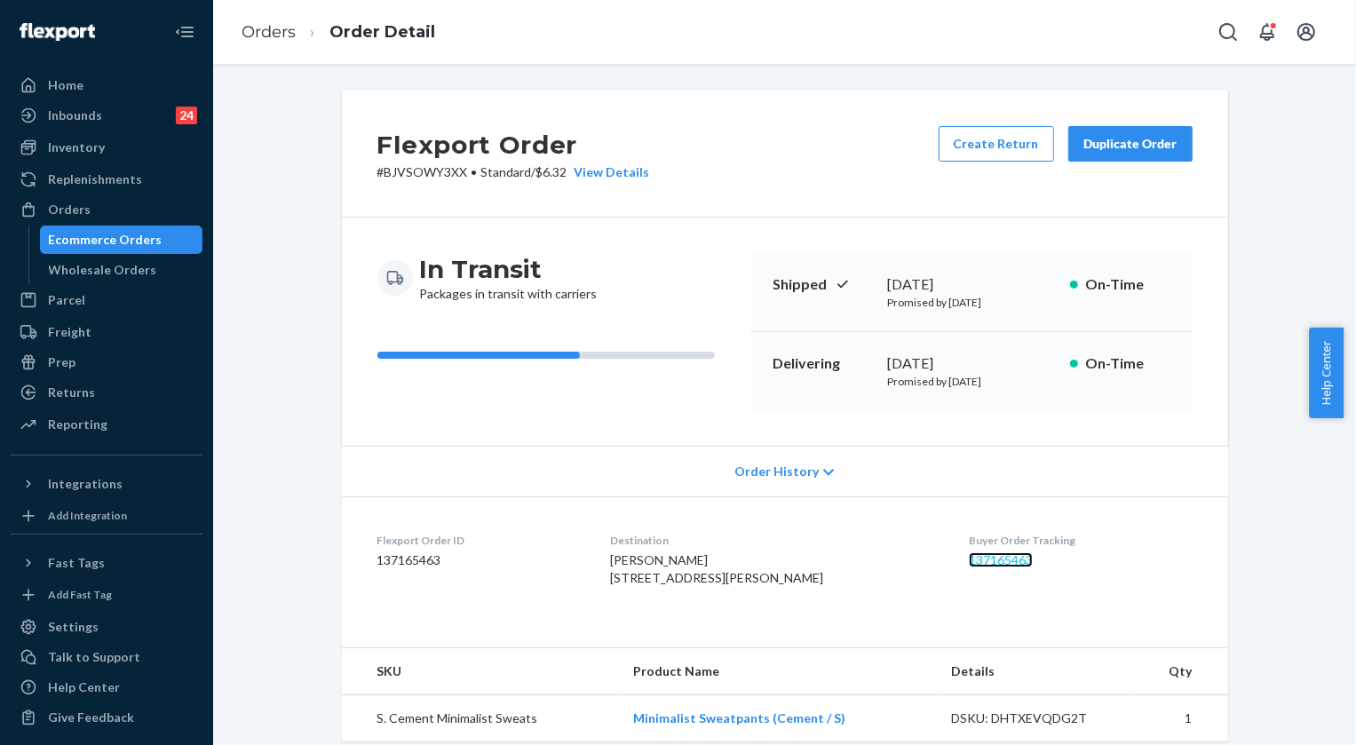
click at [982, 555] on link "137165463" at bounding box center [1000, 559] width 64 height 15
click at [269, 39] on link "Orders" at bounding box center [268, 32] width 54 height 20
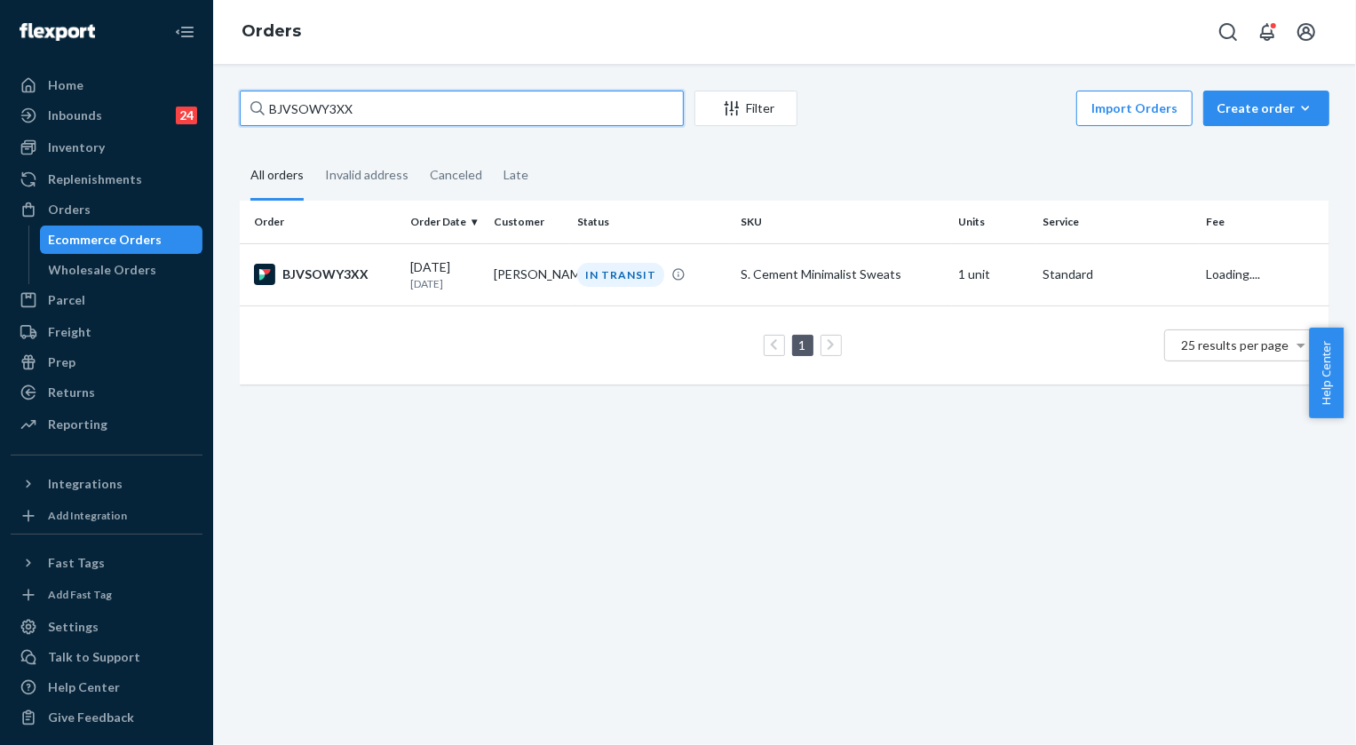
click at [325, 102] on input "BJVSOWY3XX" at bounding box center [462, 109] width 444 height 36
paste input "255041262"
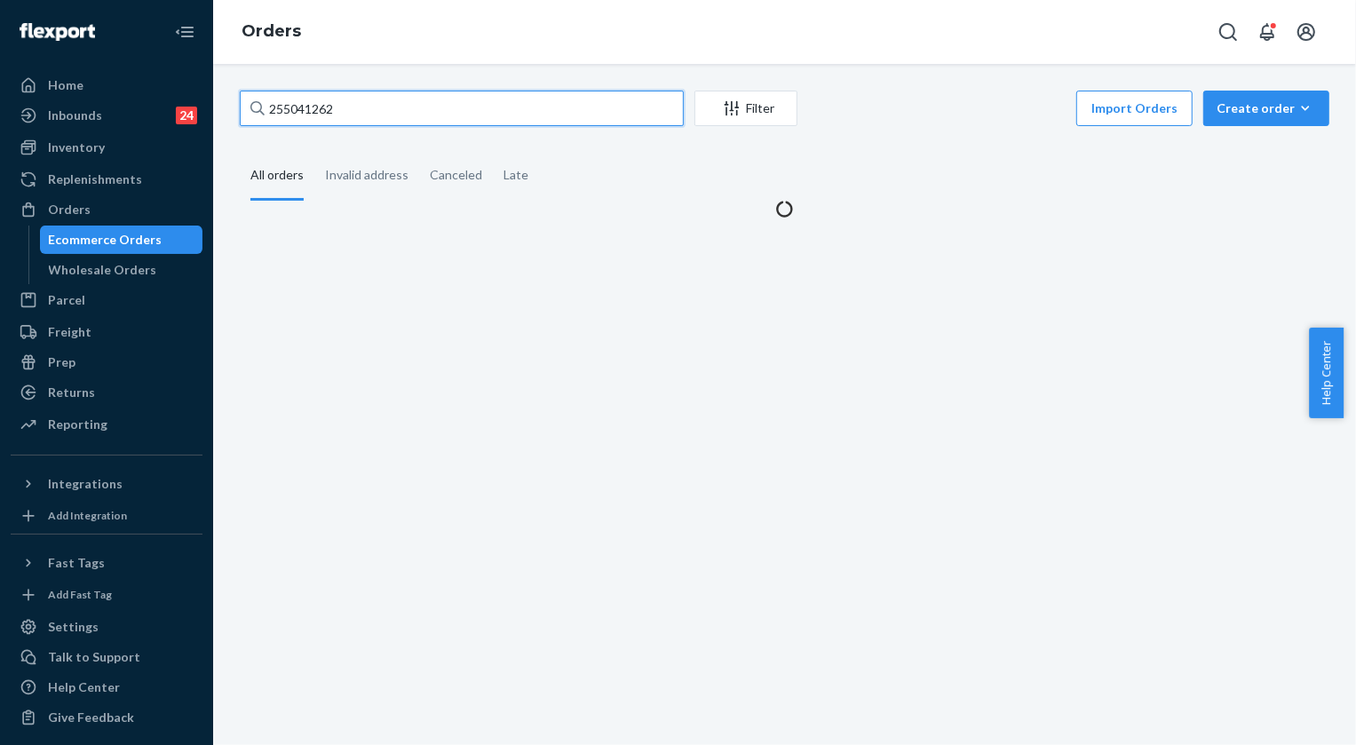
type input "255041262"
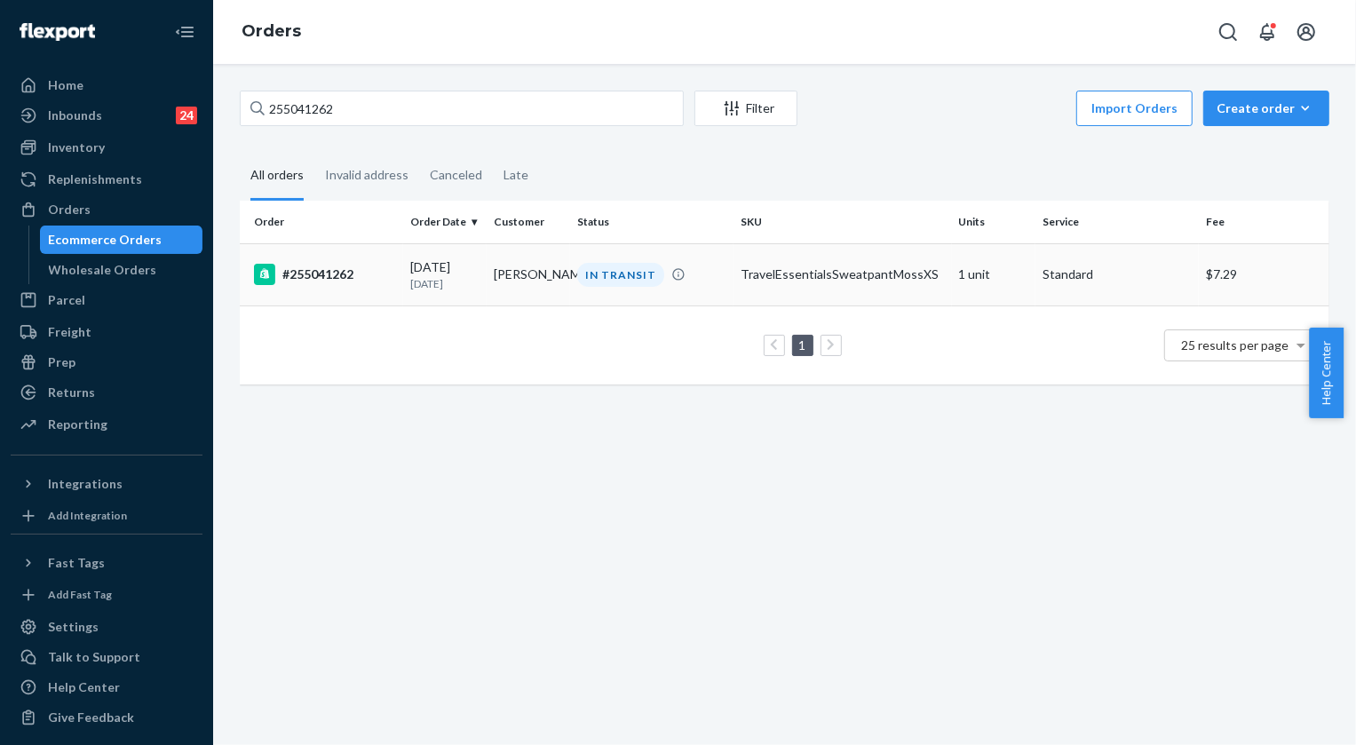
click at [630, 281] on div "IN TRANSIT" at bounding box center [620, 275] width 87 height 24
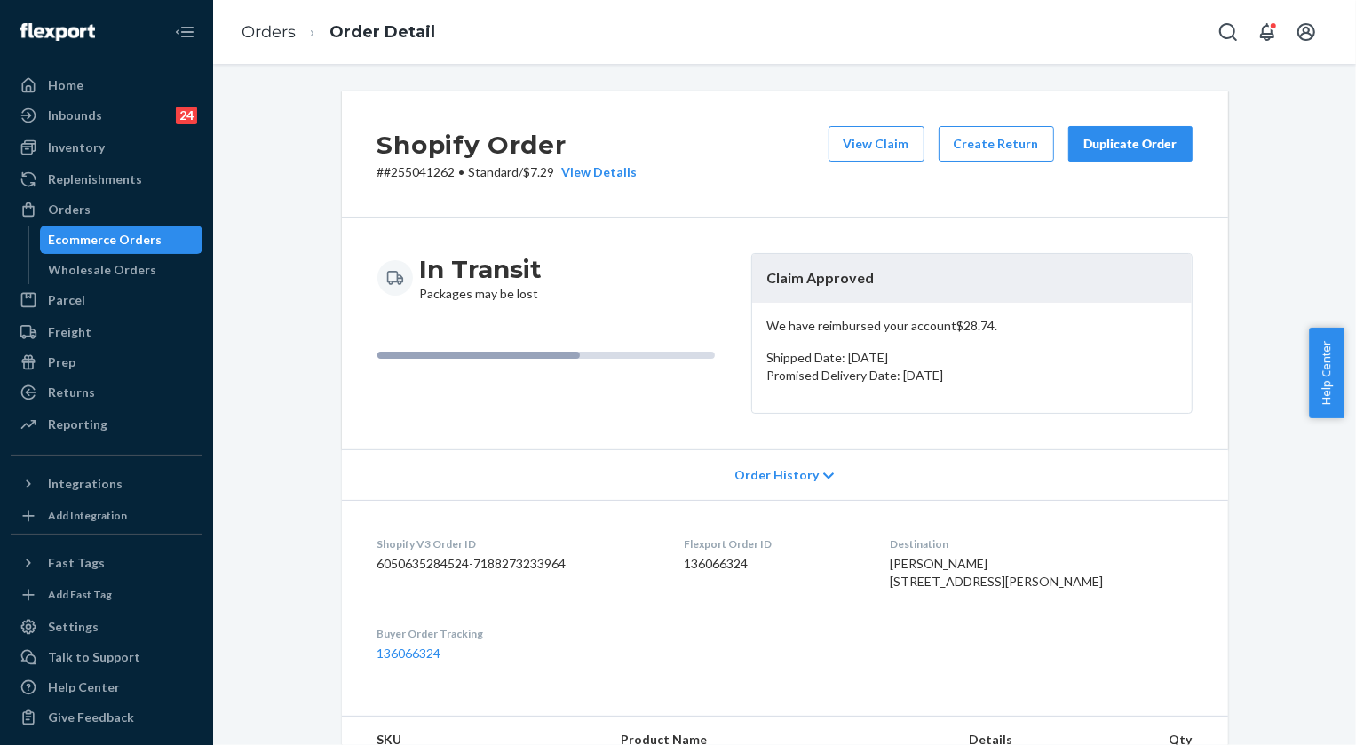
click at [1105, 133] on button "Duplicate Order" at bounding box center [1130, 144] width 124 height 36
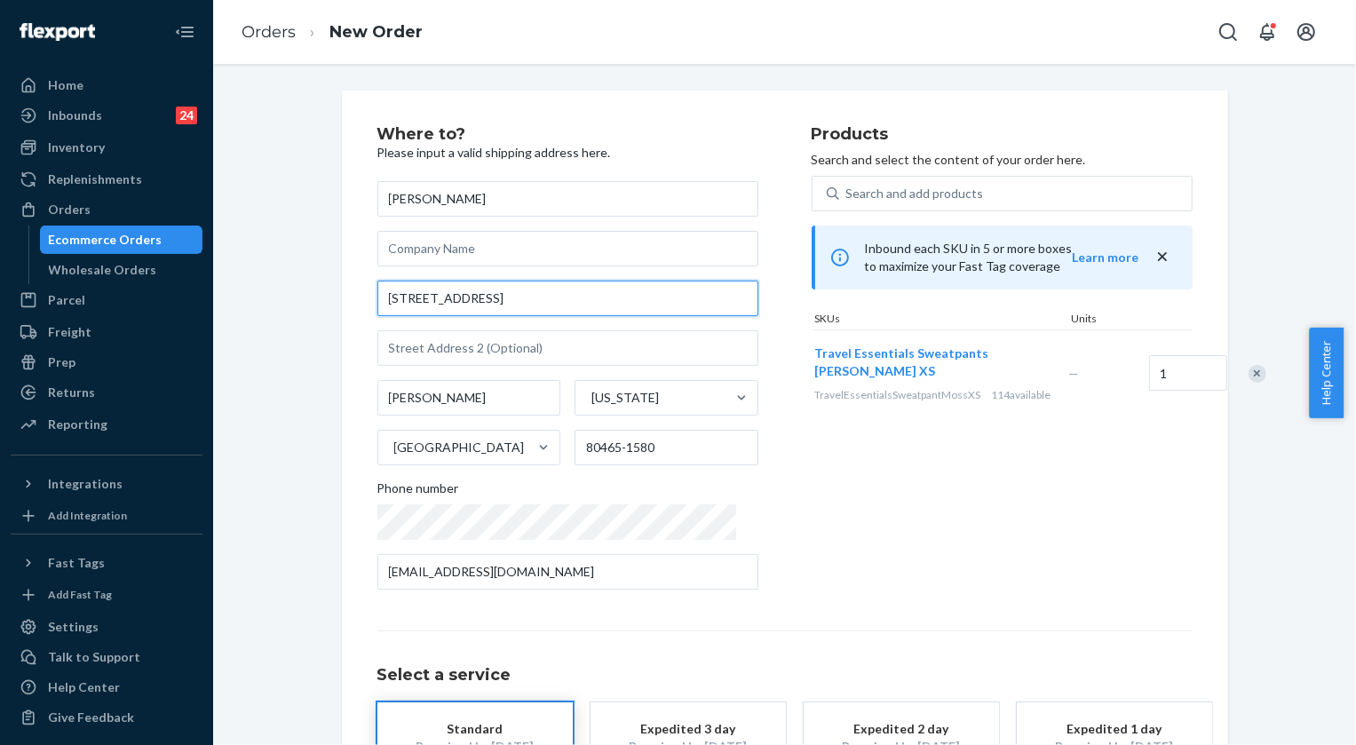
drag, startPoint x: 454, startPoint y: 303, endPoint x: 354, endPoint y: 302, distance: 99.4
click at [354, 302] on div "Where to? Please input a valid shipping address here. [PERSON_NAME] [STREET_ADD…" at bounding box center [785, 494] width 886 height 807
paste input "[PERSON_NAME], CO 80465"
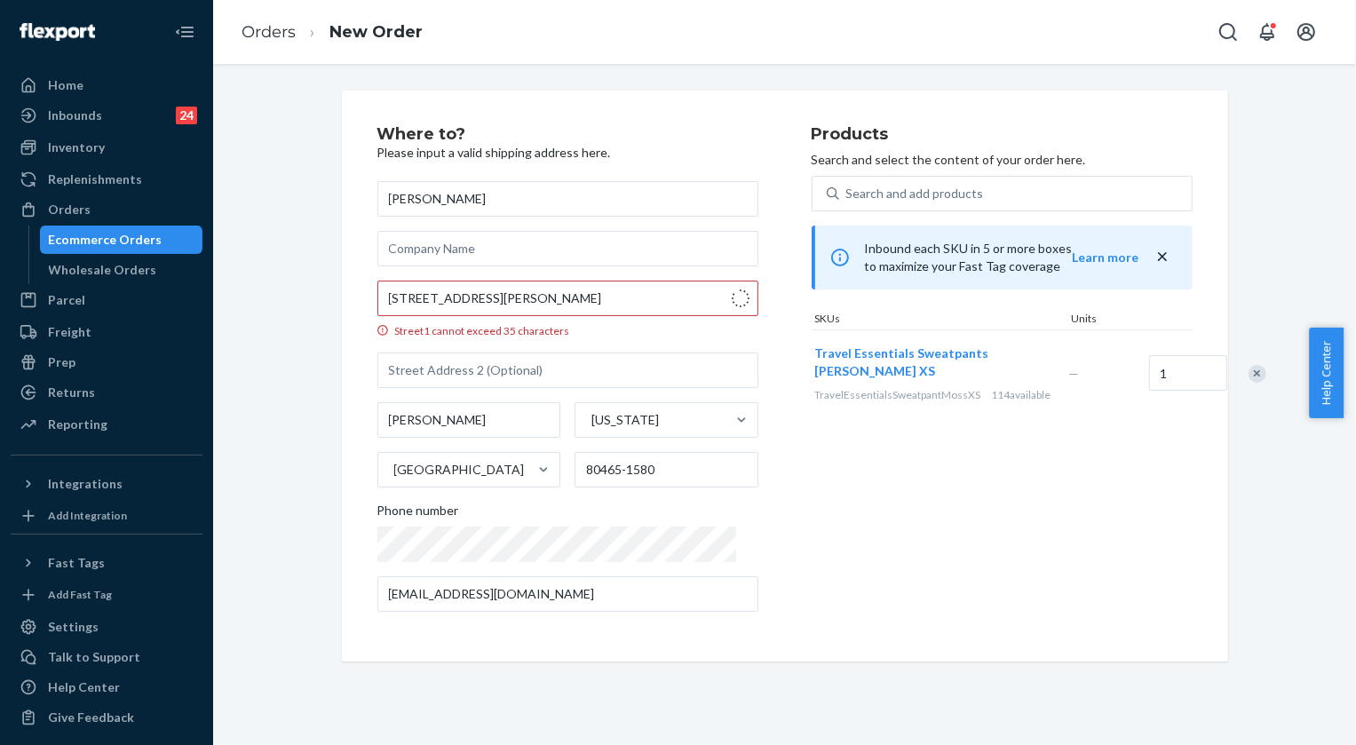
type input "[STREET_ADDRESS]"
type input "80465"
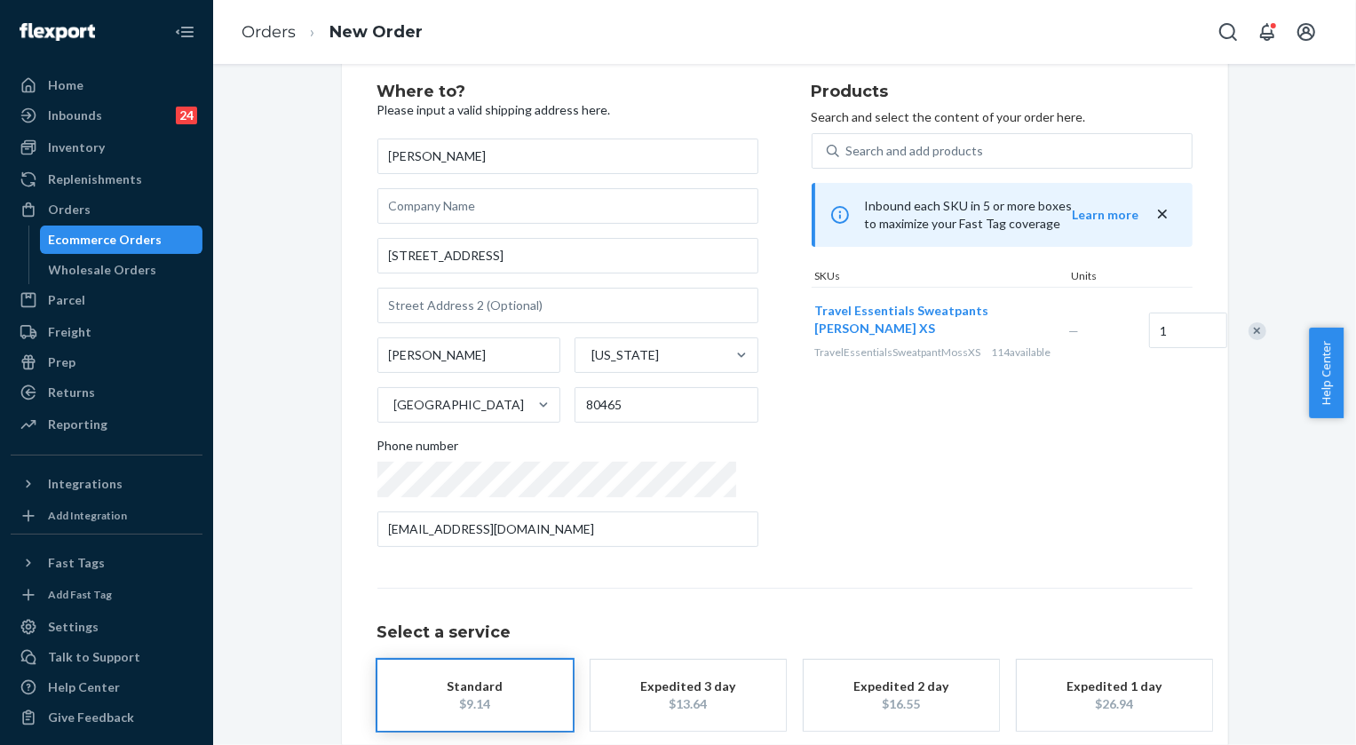
scroll to position [133, 0]
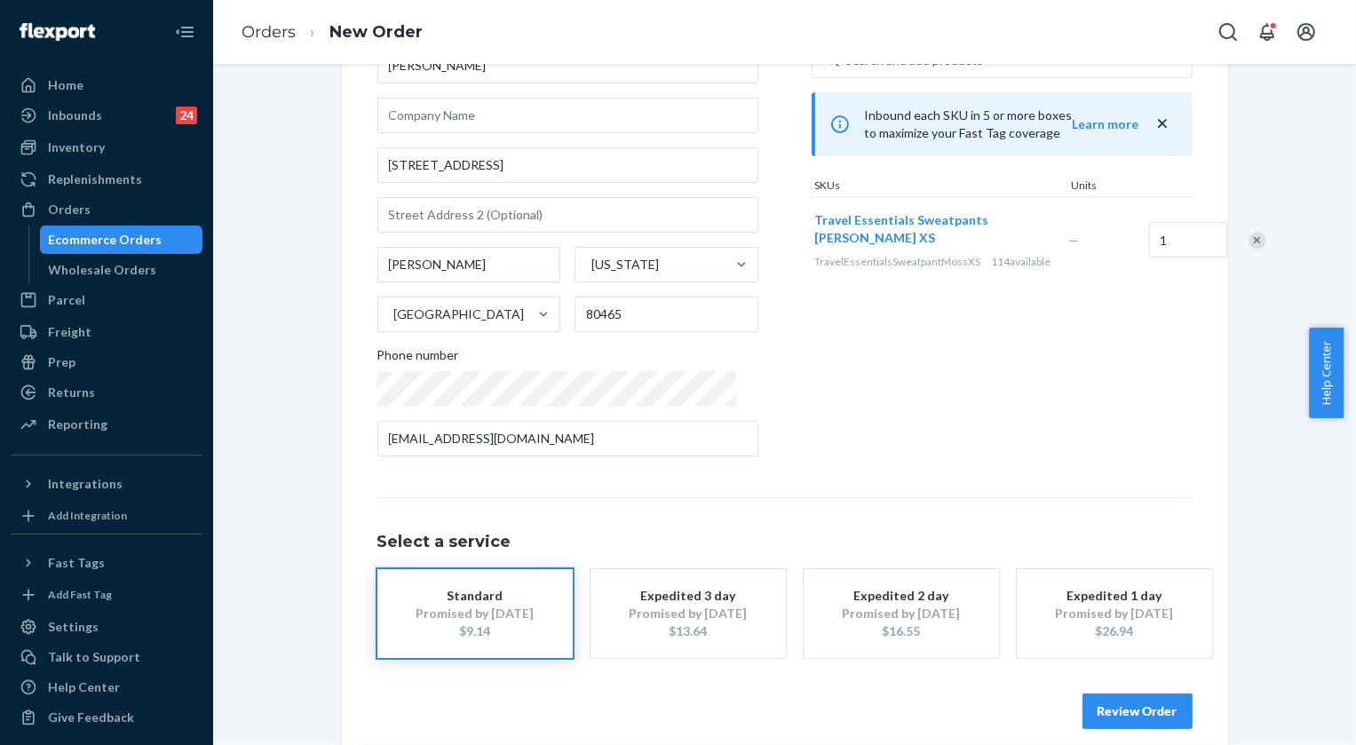
click at [1127, 708] on button "Review Order" at bounding box center [1137, 711] width 110 height 36
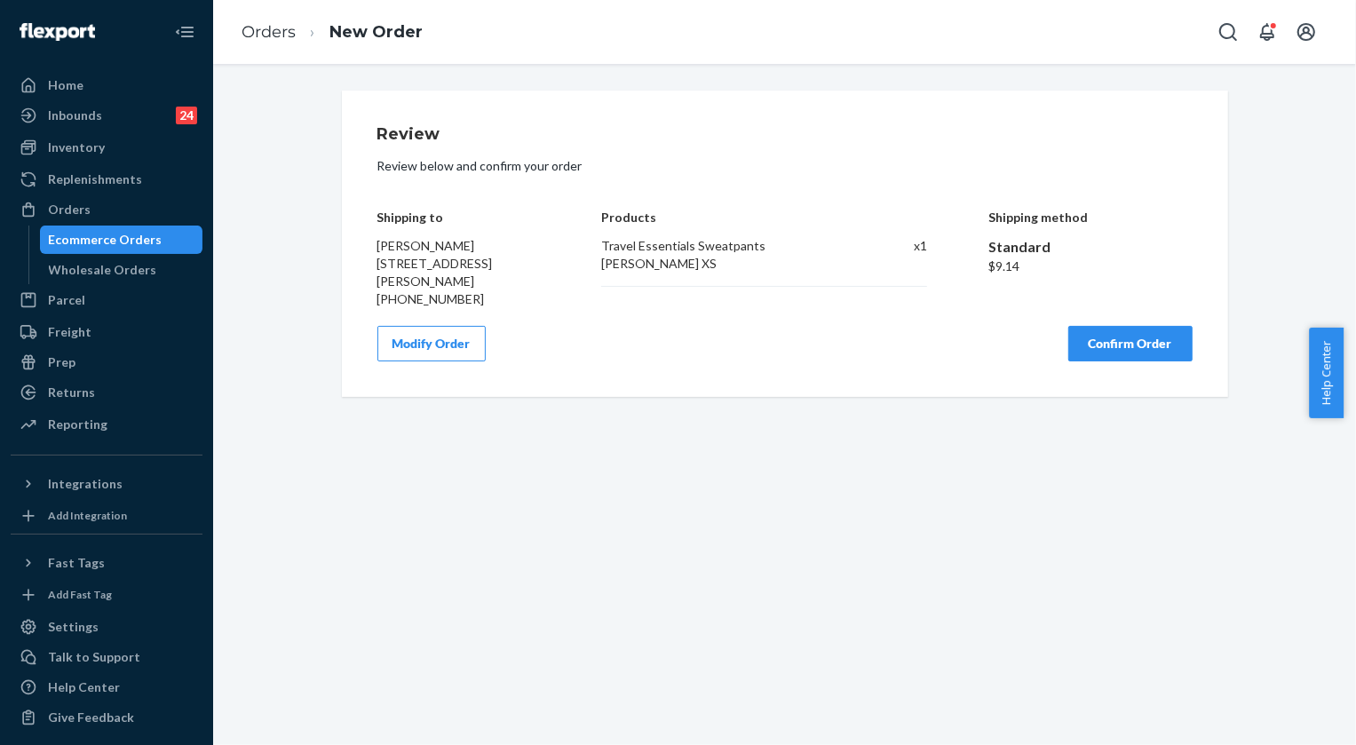
scroll to position [0, 0]
click at [368, 265] on div "Review Review below and confirm your order Shipping to [PERSON_NAME] [STREET_AD…" at bounding box center [785, 244] width 886 height 306
click at [507, 285] on div "[PERSON_NAME] [STREET_ADDRESS][PERSON_NAME] [PHONE_NUMBER]" at bounding box center [458, 272] width 163 height 71
drag, startPoint x: 492, startPoint y: 280, endPoint x: 357, endPoint y: 248, distance: 138.7
click at [357, 248] on div "Review Review below and confirm your order Shipping to [PERSON_NAME] [STREET_AD…" at bounding box center [785, 244] width 886 height 306
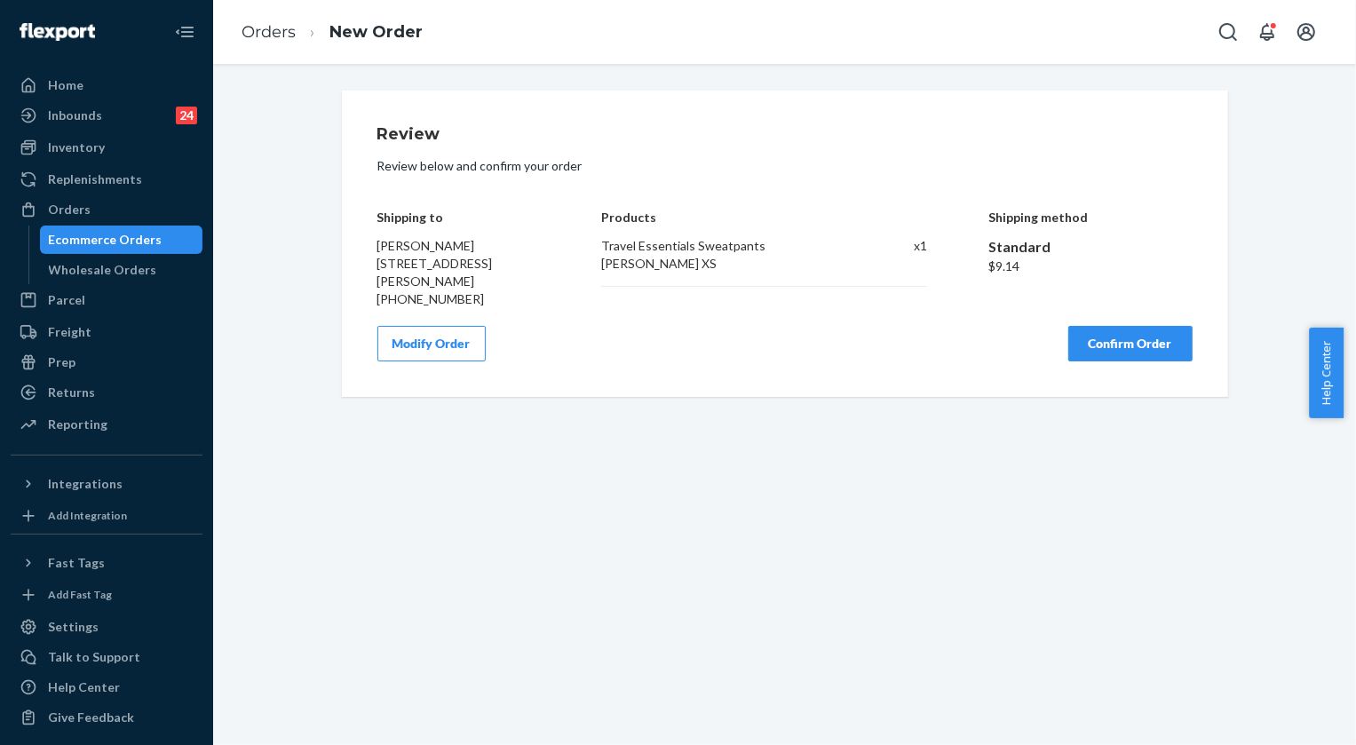
copy span "[PERSON_NAME] [STREET_ADDRESS][PERSON_NAME]"
click at [1128, 346] on button "Confirm Order" at bounding box center [1130, 344] width 124 height 36
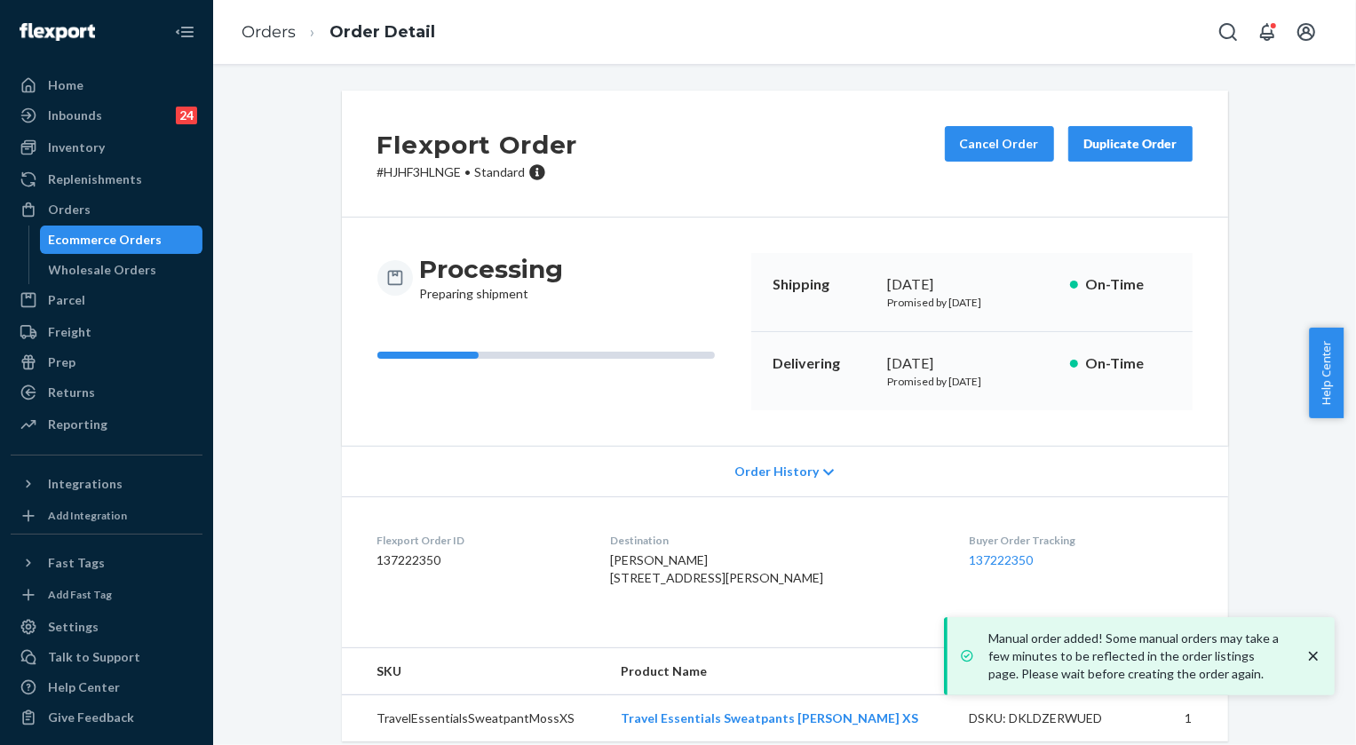
click at [413, 170] on p "# HJHF3HLNGE • Standard" at bounding box center [477, 172] width 201 height 18
copy p "HJHF3HLNGE"
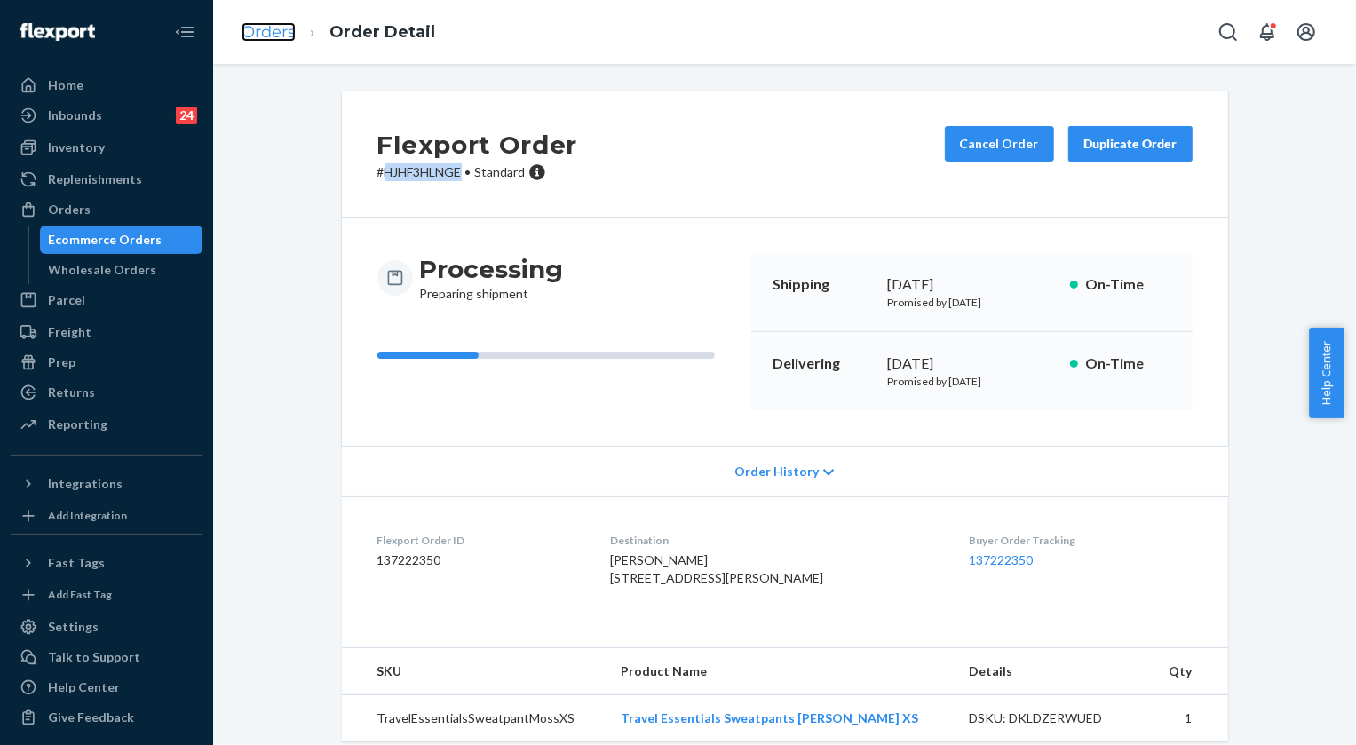
click at [268, 39] on link "Orders" at bounding box center [268, 32] width 54 height 20
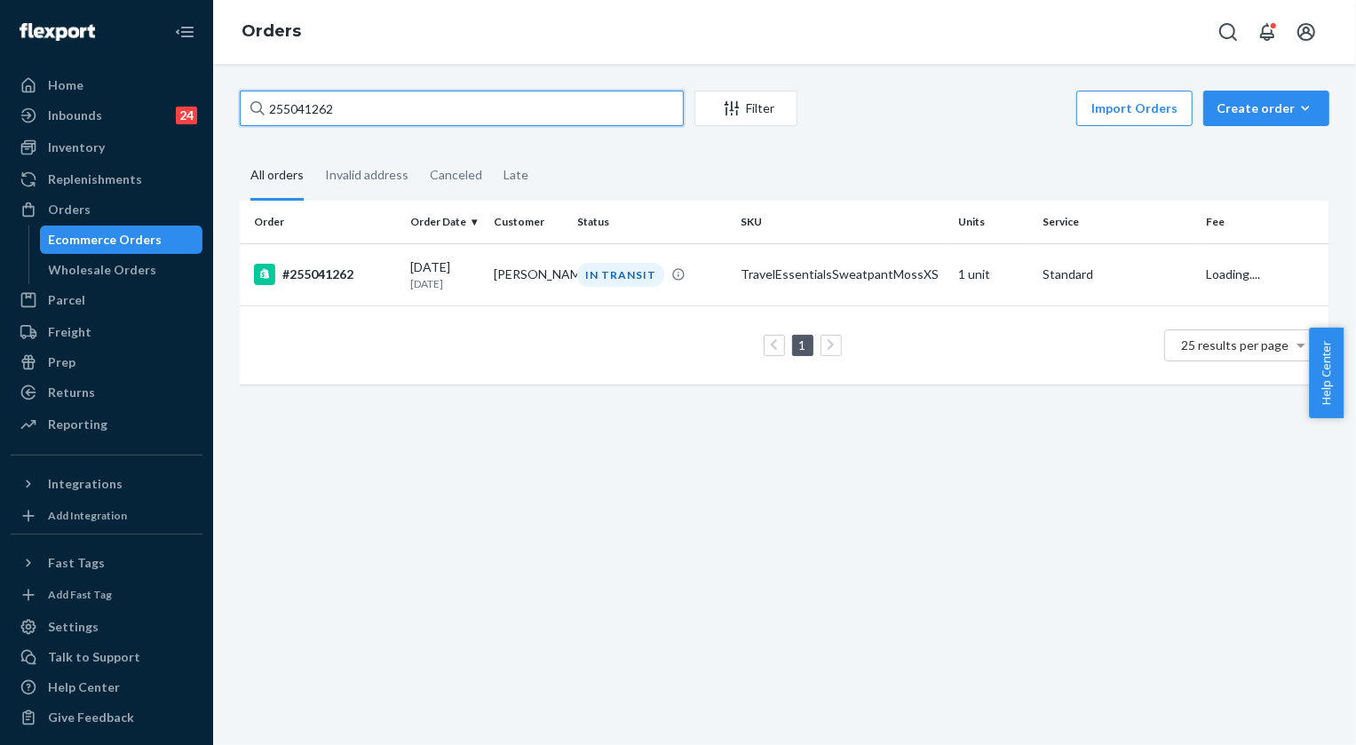
click at [378, 116] on input "255041262" at bounding box center [462, 109] width 444 height 36
paste input "432982"
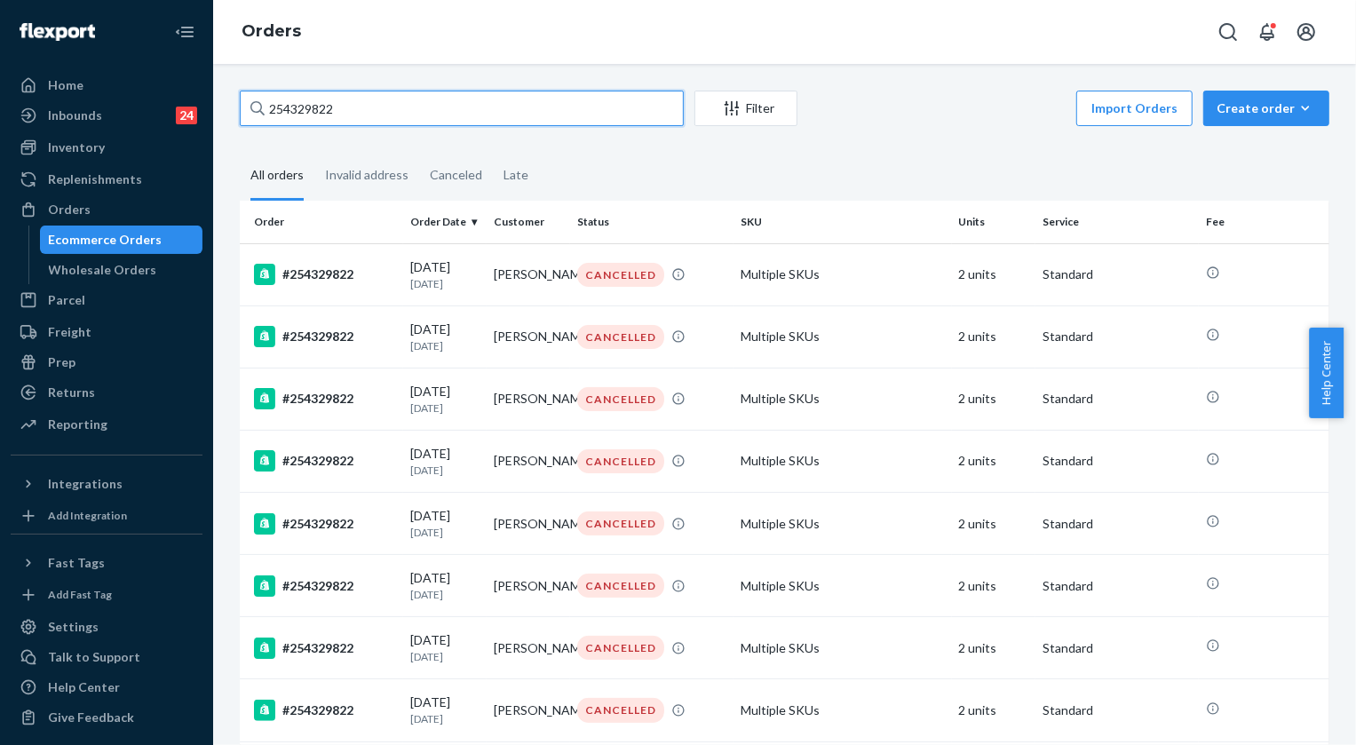
click at [415, 119] on input "254329822" at bounding box center [462, 109] width 444 height 36
paste input "5277717"
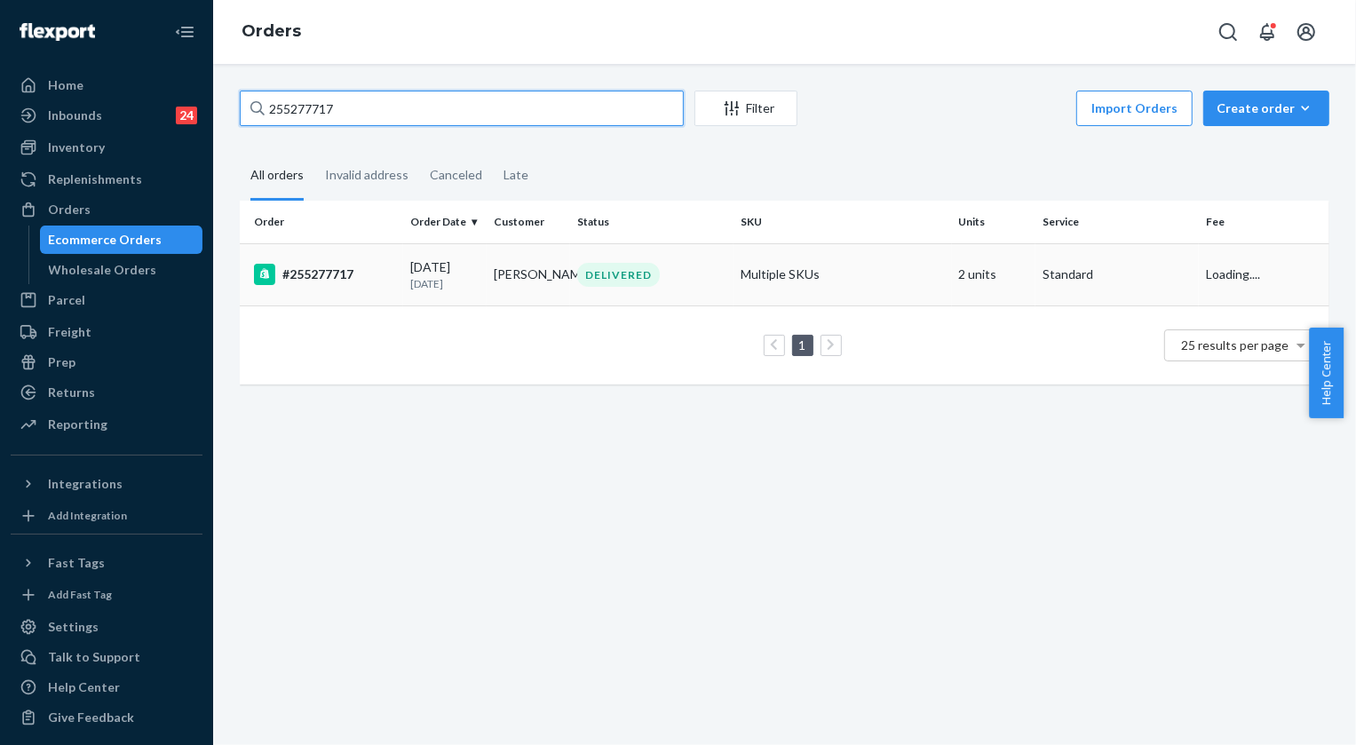
type input "255277717"
click at [660, 273] on div "DELIVERED" at bounding box center [651, 275] width 156 height 24
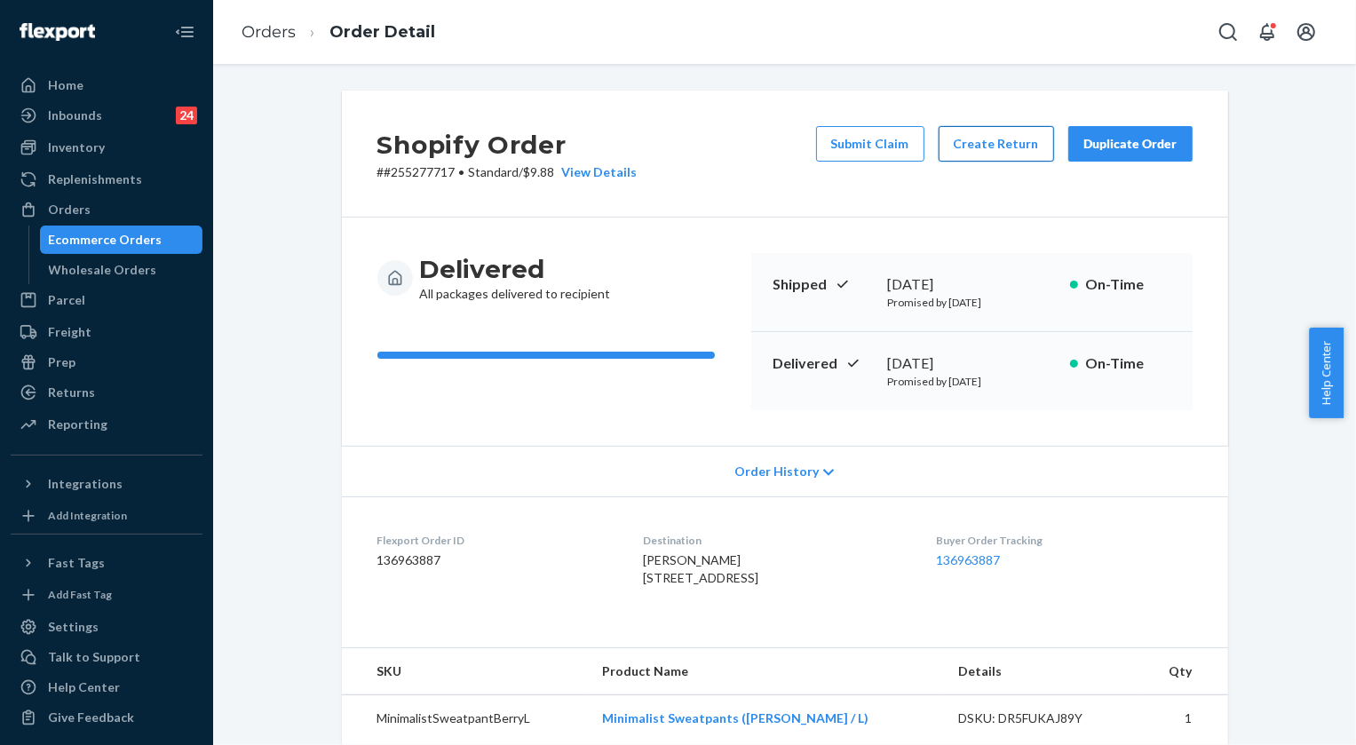
click at [987, 141] on button "Create Return" at bounding box center [995, 144] width 115 height 36
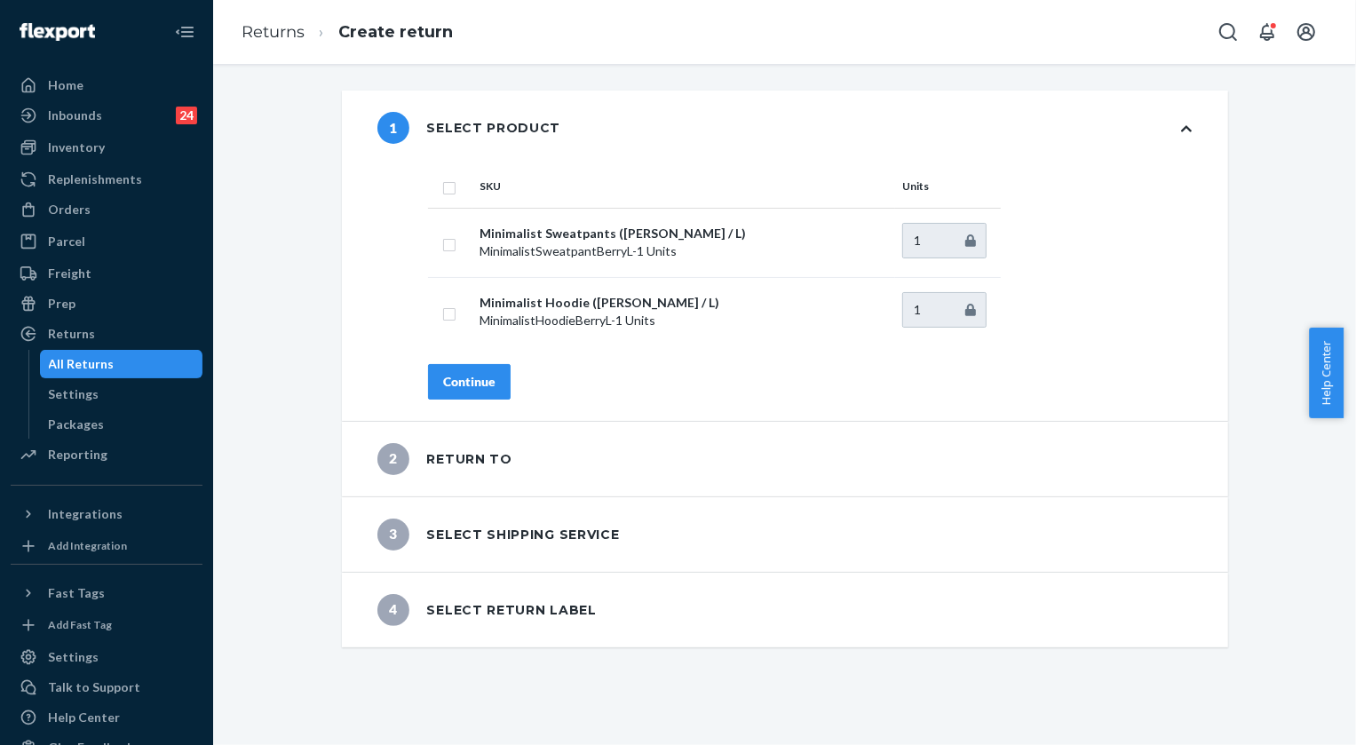
click at [445, 186] on input "checkbox" at bounding box center [449, 186] width 14 height 19
checkbox input "true"
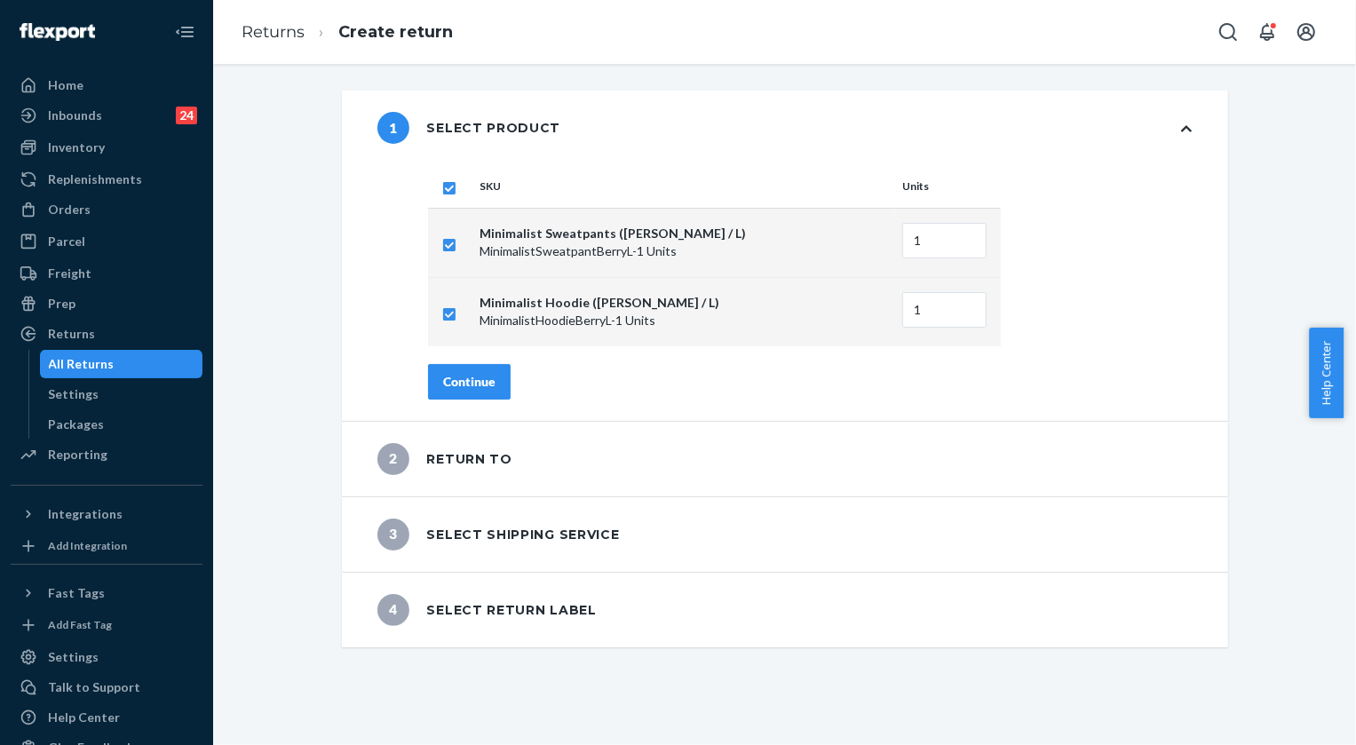
click at [478, 401] on div "SKU Units Minimalist Sweatpants ([PERSON_NAME] / L) MinimalistSweatpantBerryL -…" at bounding box center [809, 293] width 834 height 256
click at [479, 380] on div "Continue" at bounding box center [469, 382] width 52 height 18
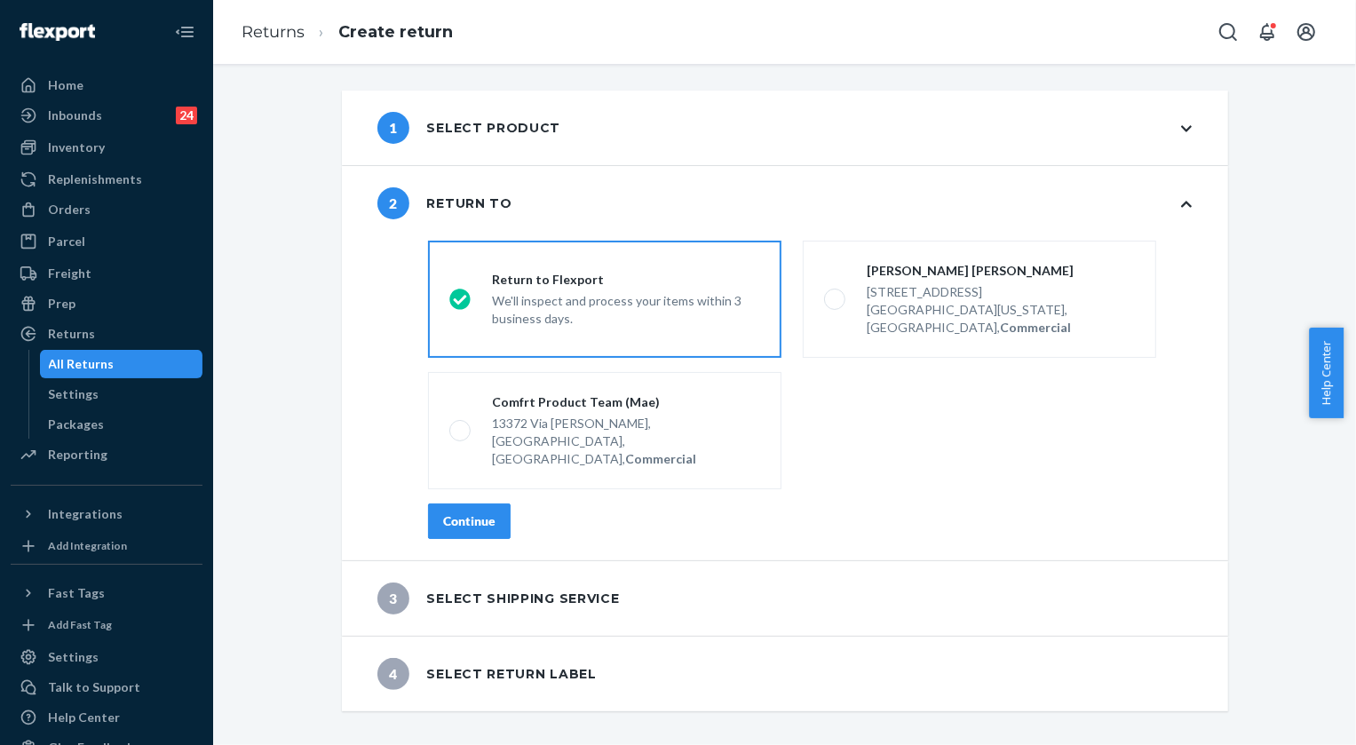
click at [473, 512] on div "Continue" at bounding box center [469, 521] width 52 height 18
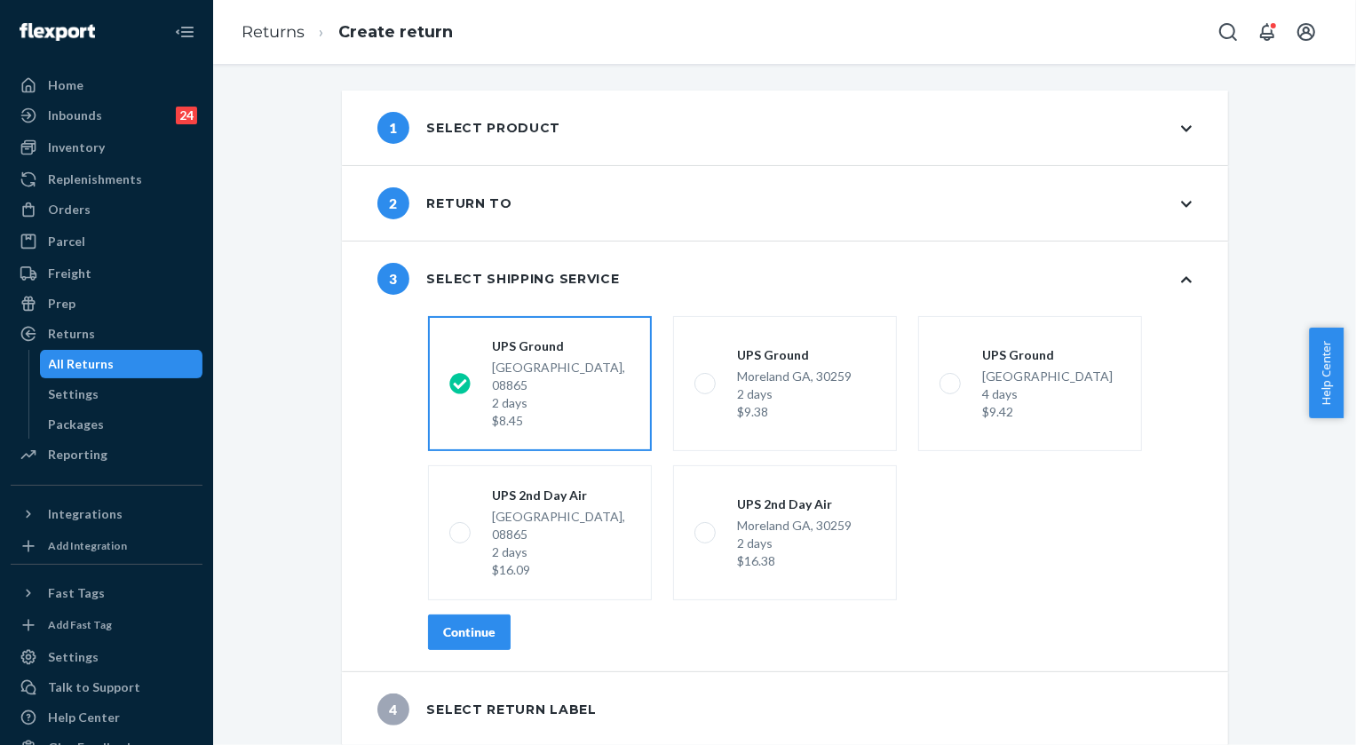
click at [491, 614] on button "Continue" at bounding box center [469, 632] width 83 height 36
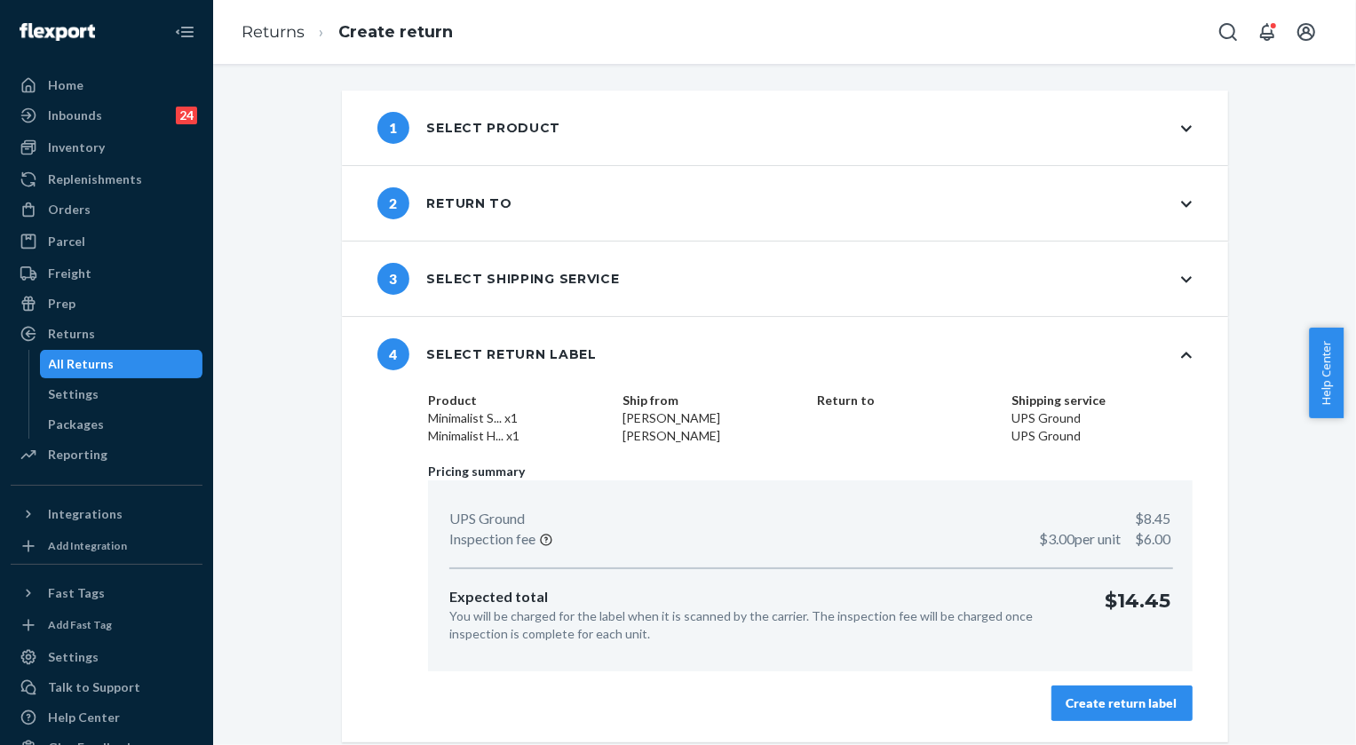
click at [1127, 706] on div "Create return label" at bounding box center [1121, 703] width 111 height 18
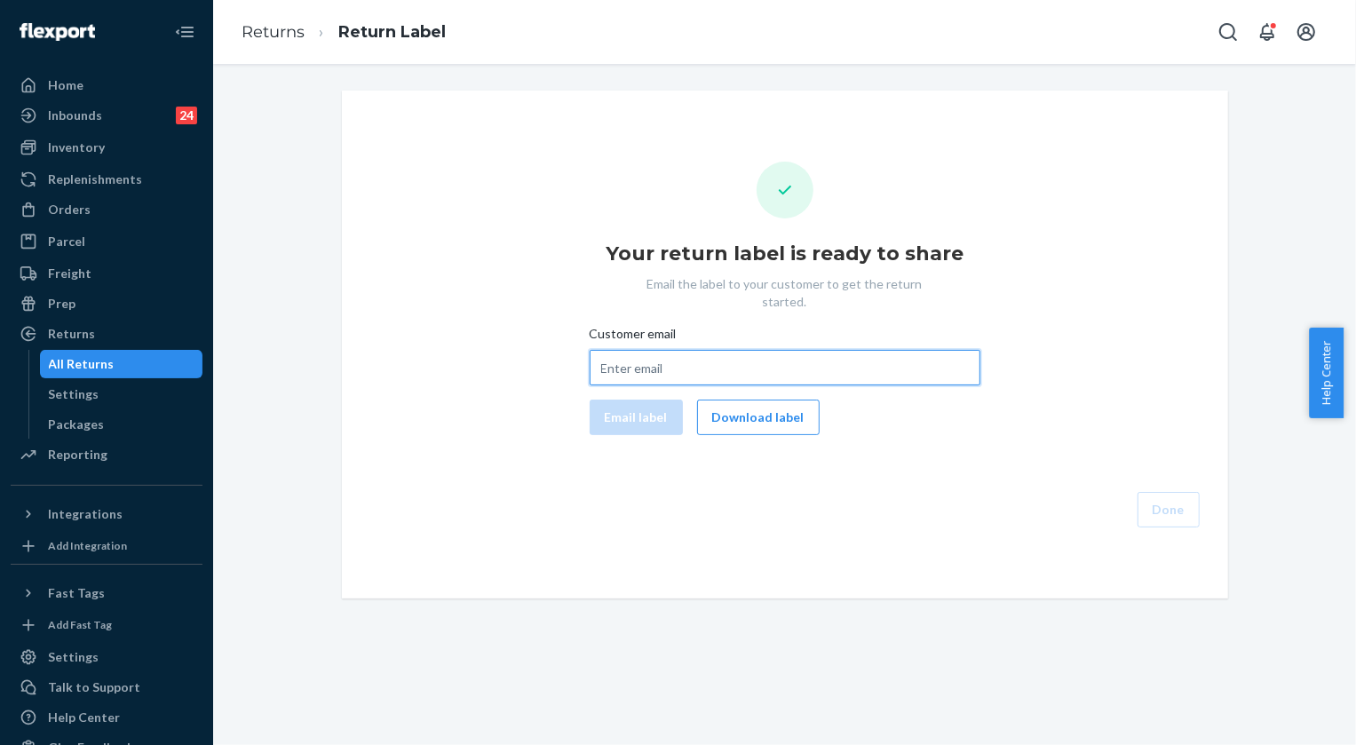
click at [661, 355] on input "Customer email" at bounding box center [784, 368] width 391 height 36
paste input "[EMAIL_ADDRESS][DOMAIN_NAME]"
type input "[EMAIL_ADDRESS][DOMAIN_NAME]"
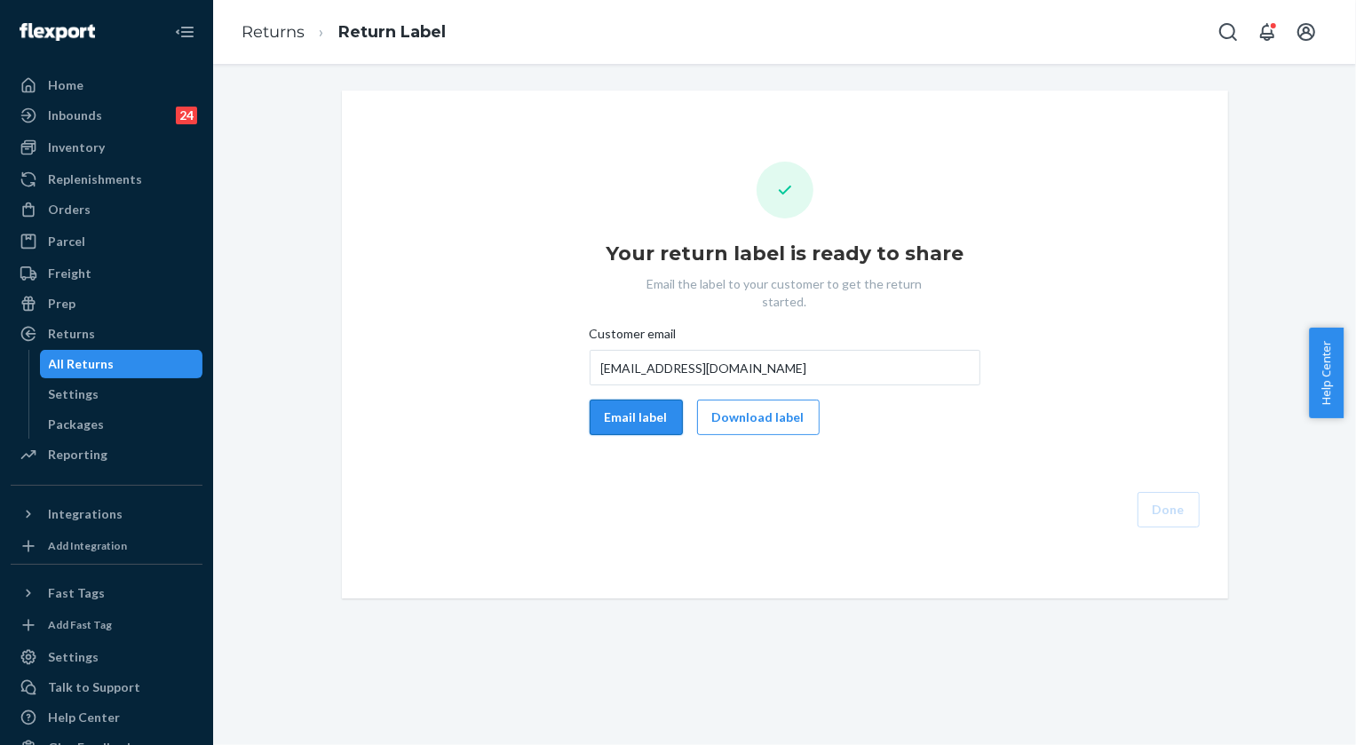
click at [642, 407] on button "Email label" at bounding box center [635, 417] width 93 height 36
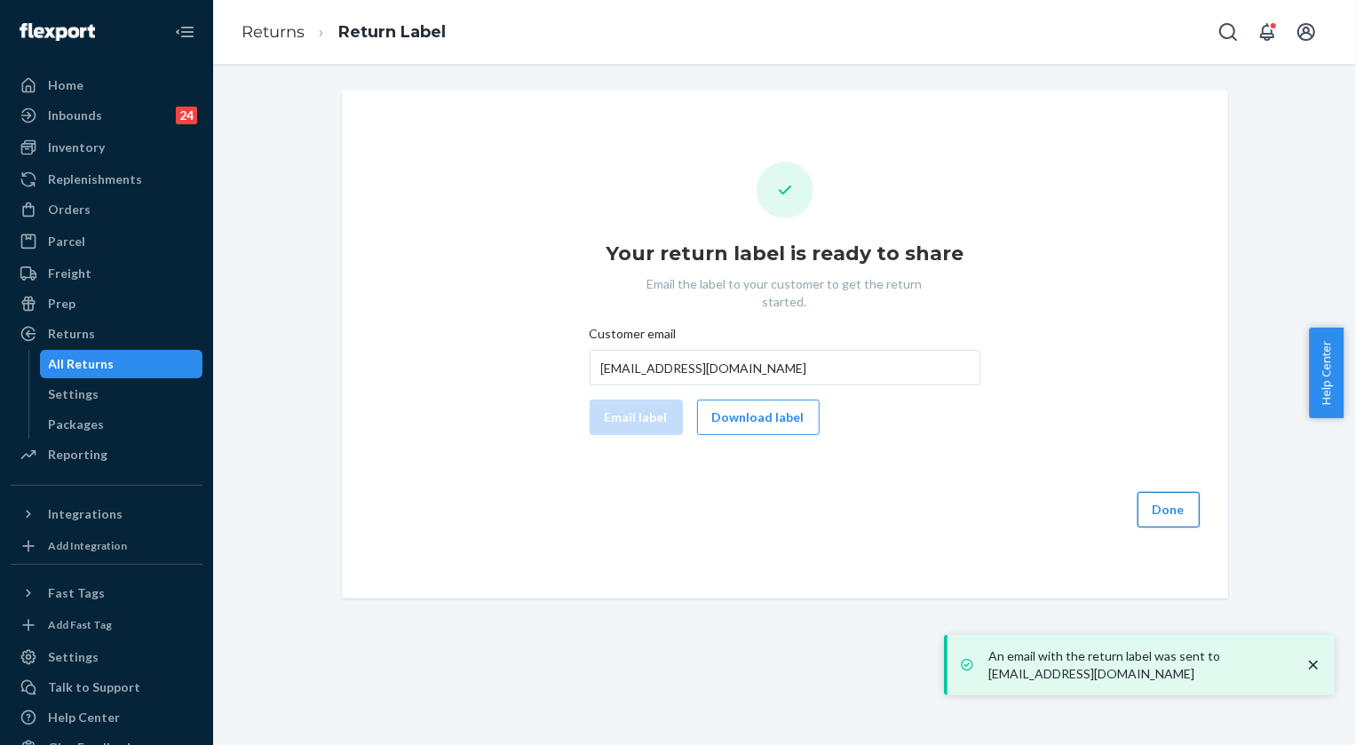
click at [1174, 494] on button "Done" at bounding box center [1168, 510] width 62 height 36
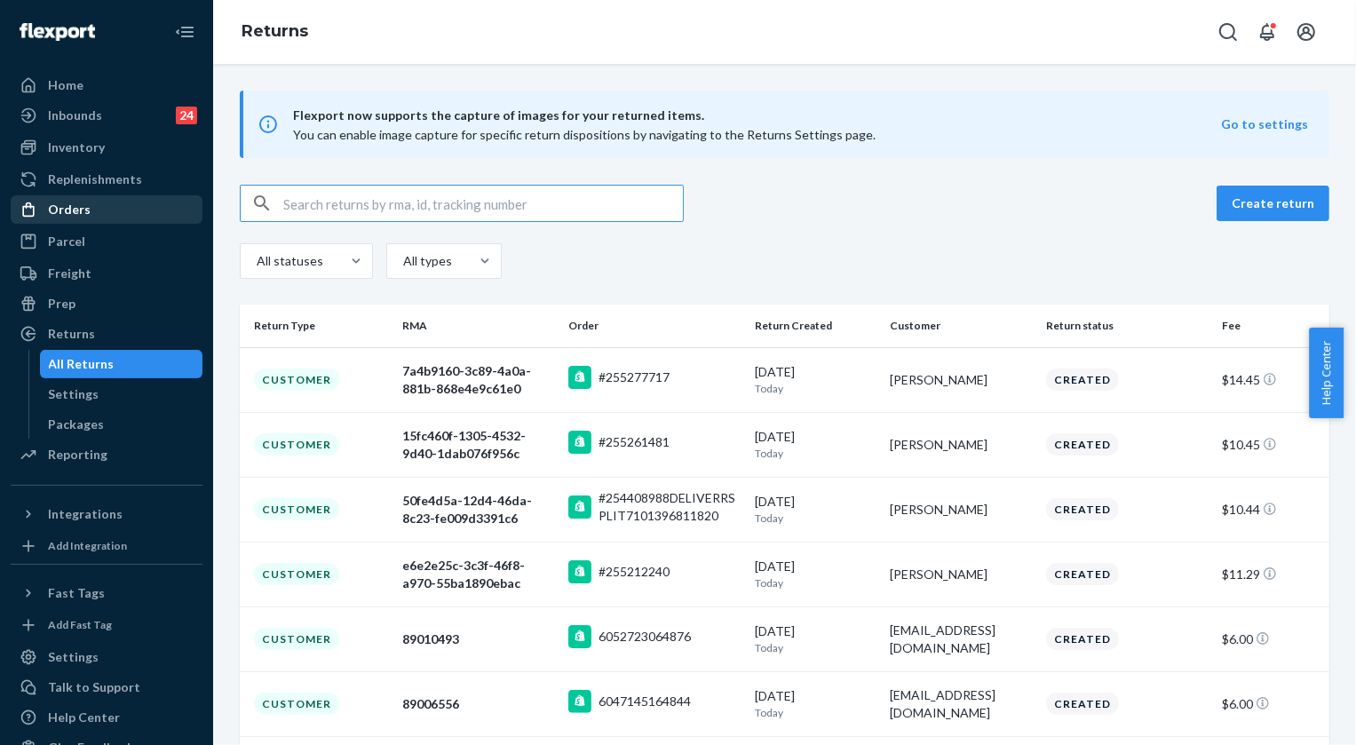
click at [74, 210] on div "Orders" at bounding box center [69, 210] width 43 height 18
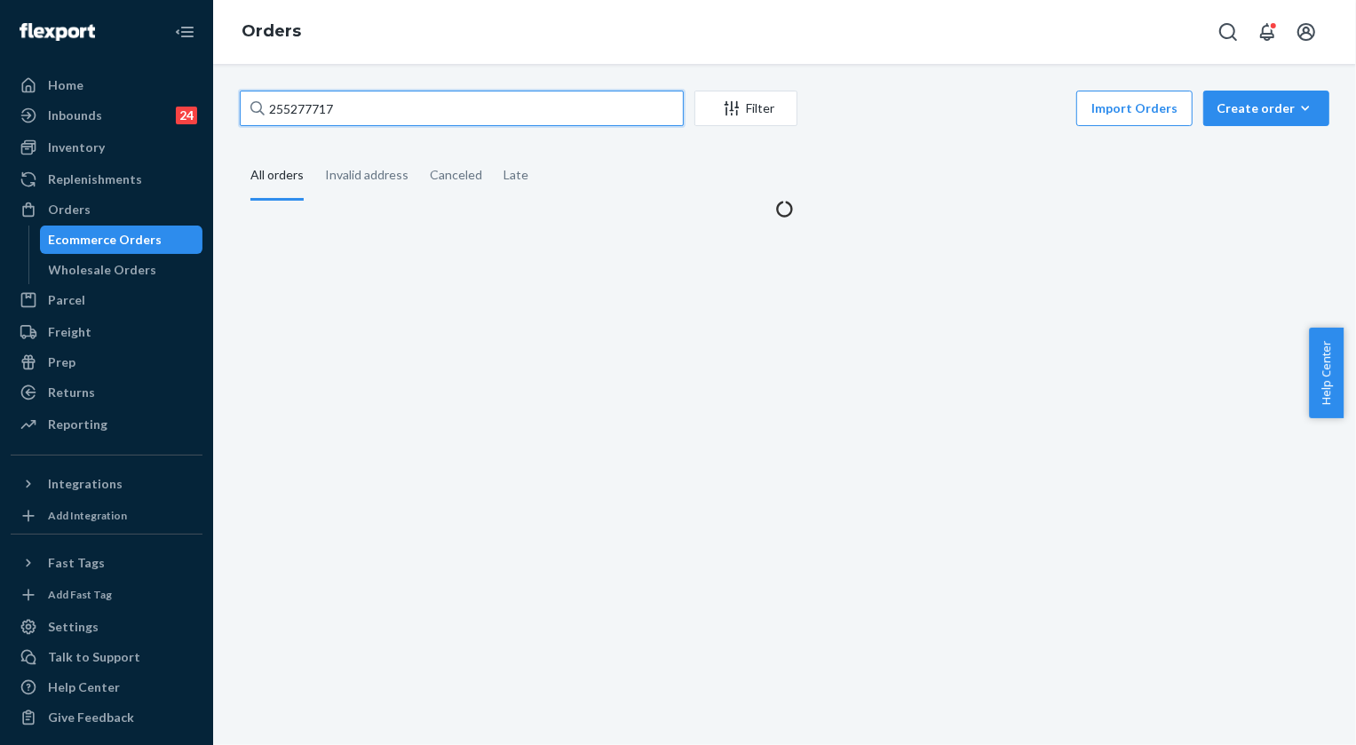
click at [377, 103] on input "255277717" at bounding box center [462, 109] width 444 height 36
paste input "33113"
type input "255331137"
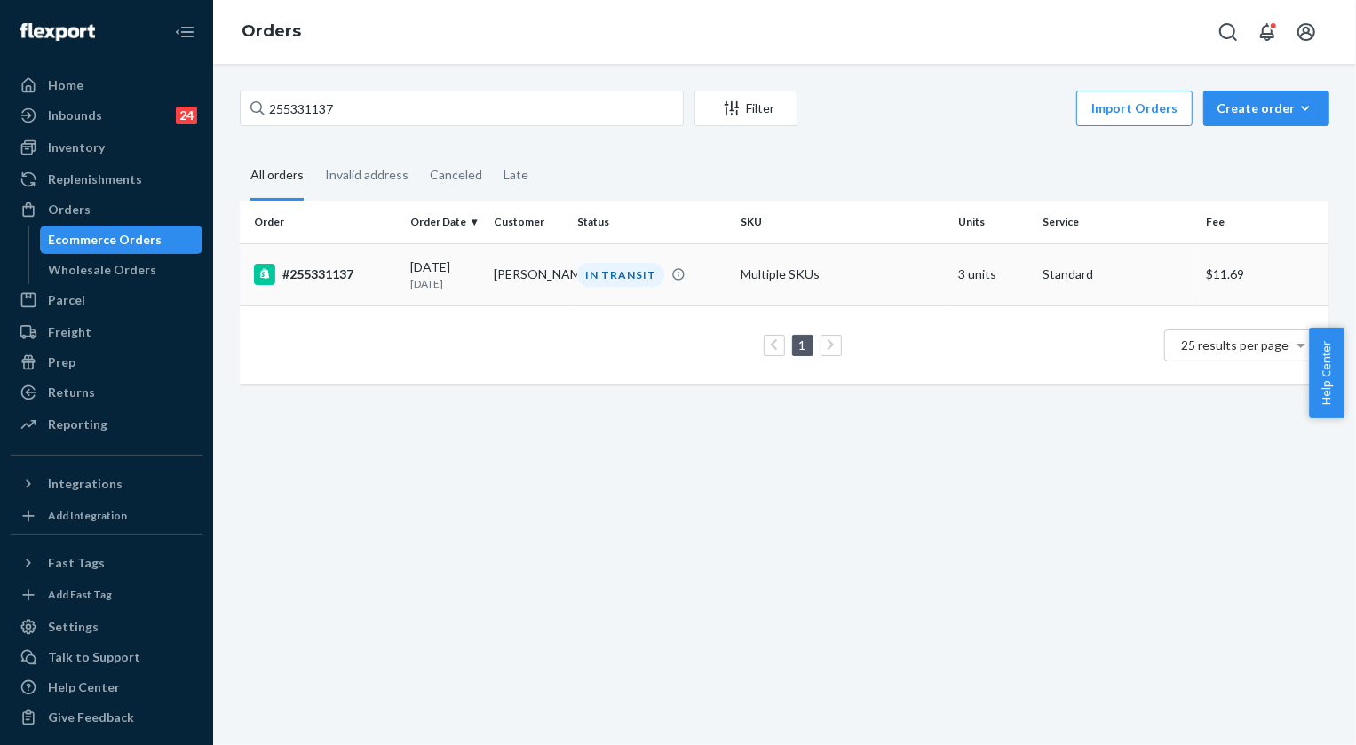
click at [613, 257] on td "IN TRANSIT" at bounding box center [651, 274] width 163 height 62
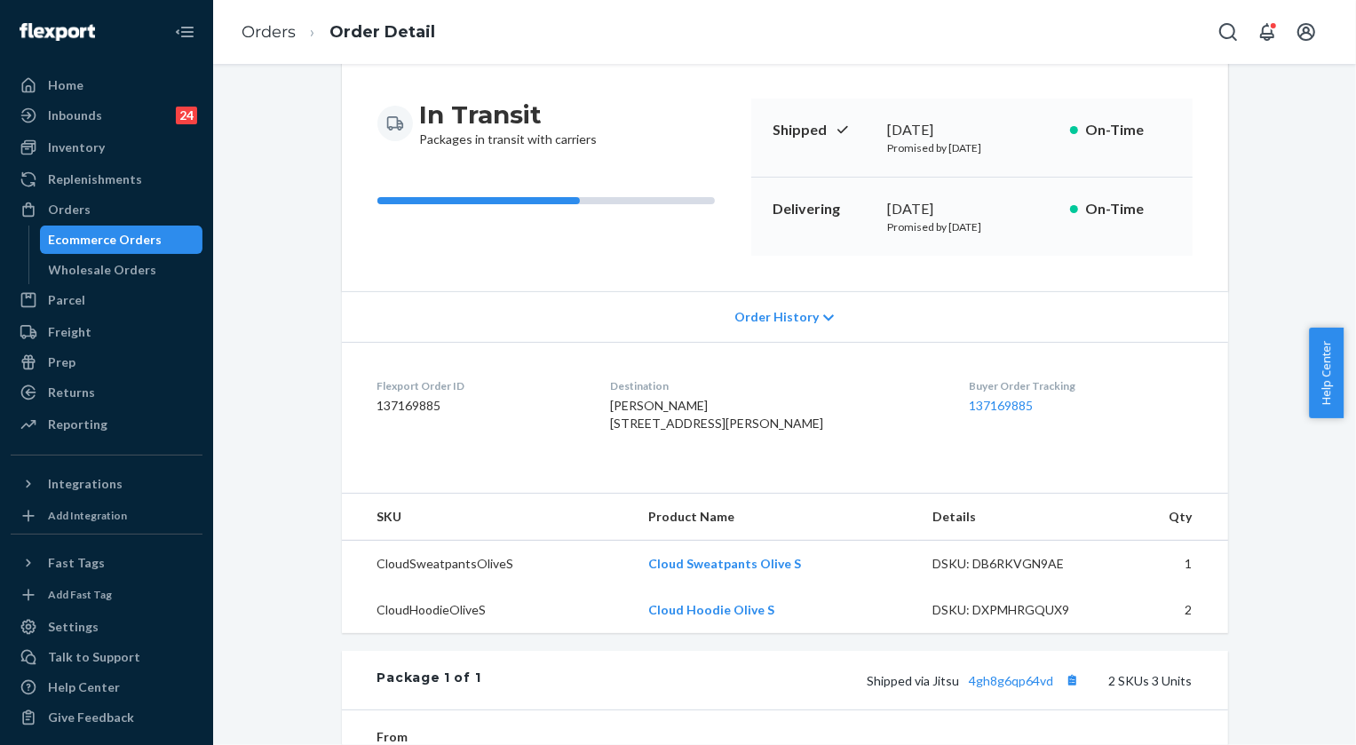
scroll to position [161, 0]
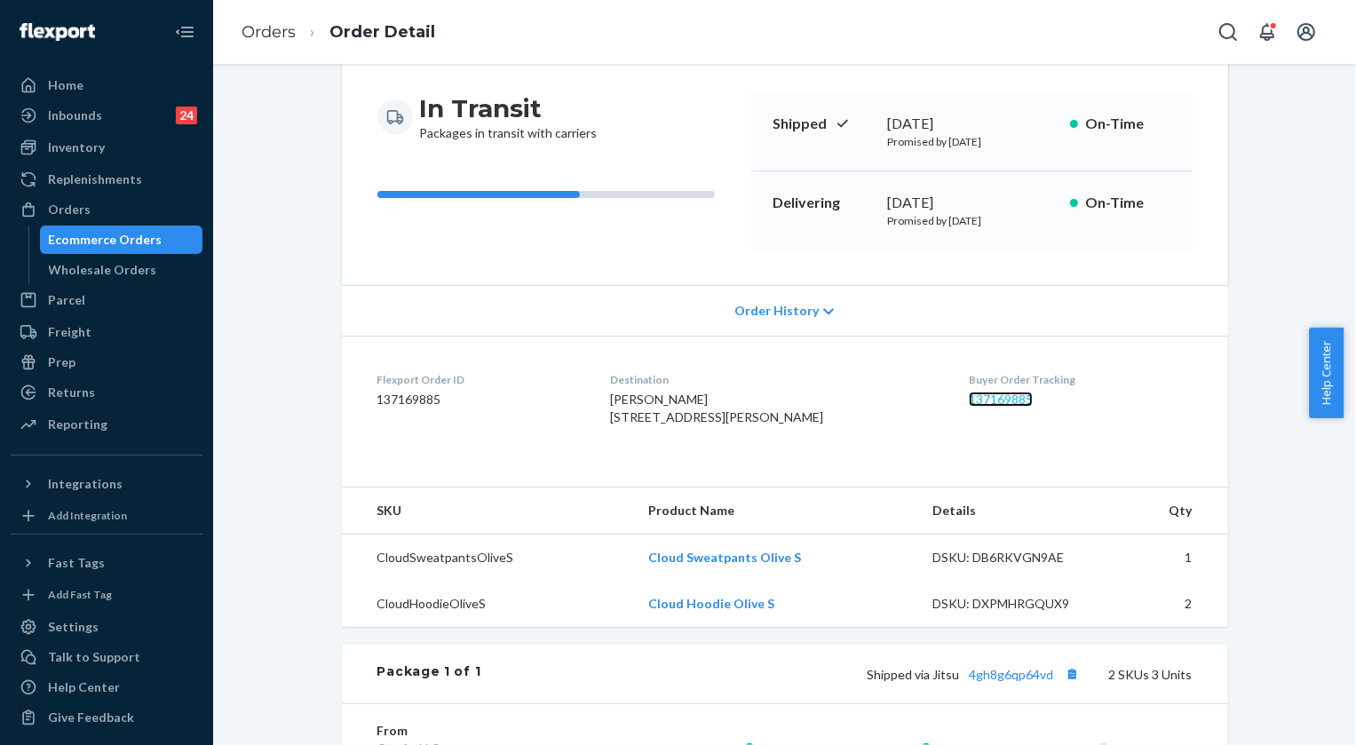
click at [980, 394] on link "137169885" at bounding box center [1000, 398] width 64 height 15
click at [273, 32] on link "Orders" at bounding box center [268, 32] width 54 height 20
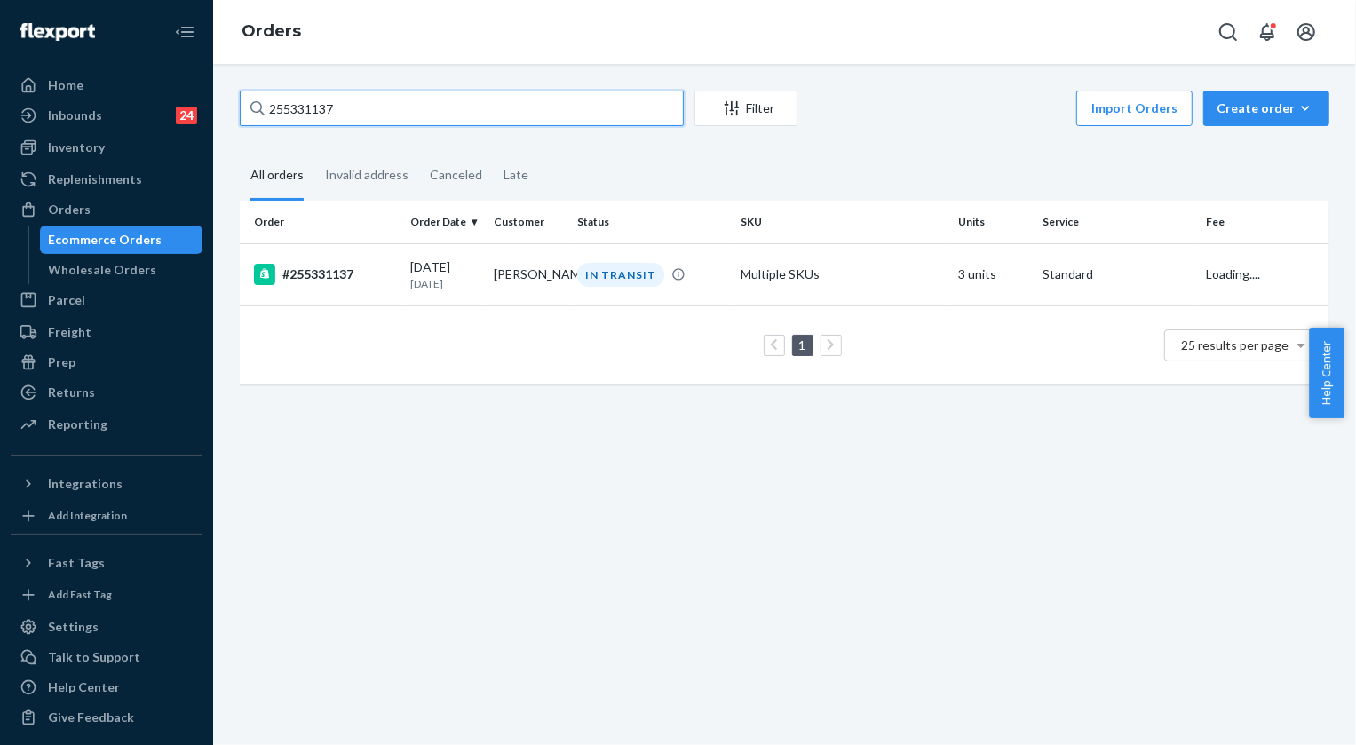
click at [355, 105] on input "255331137" at bounding box center [462, 109] width 444 height 36
paste input "168472"
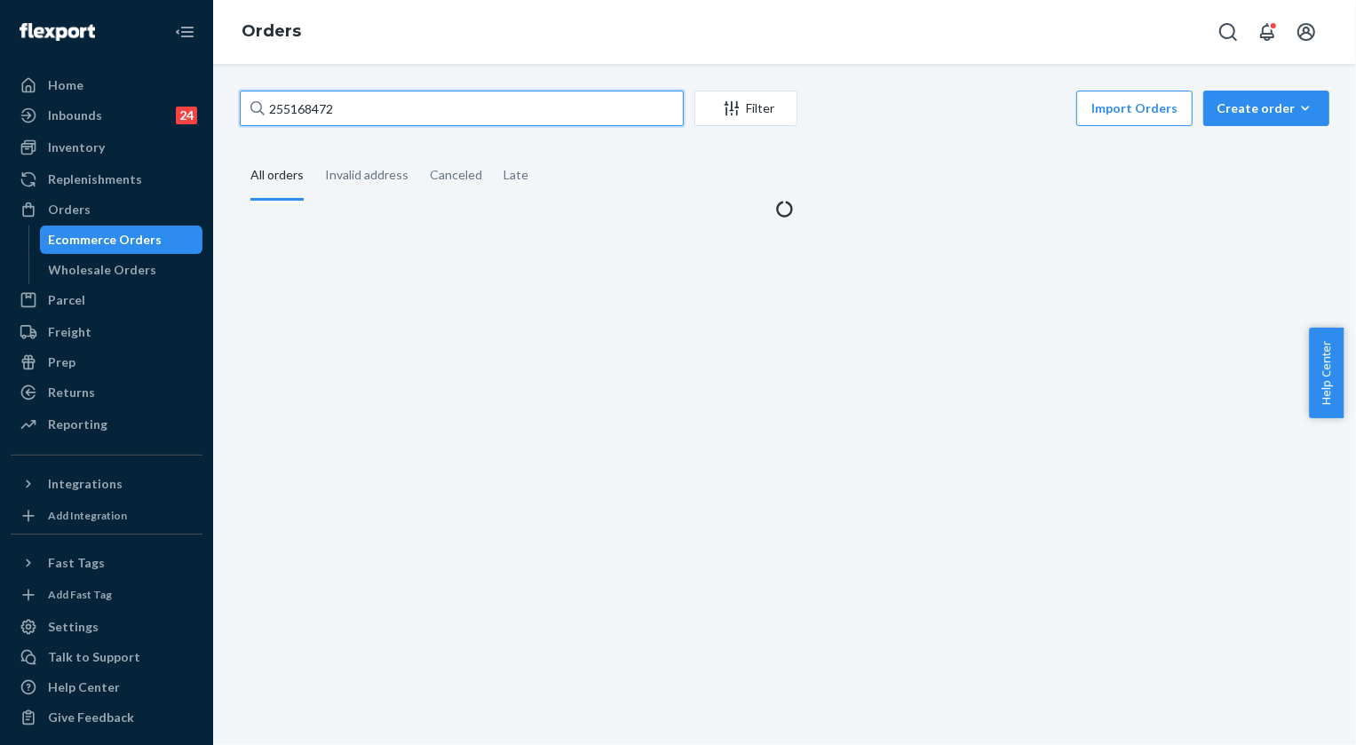
type input "255168472"
